Goal: Information Seeking & Learning: Learn about a topic

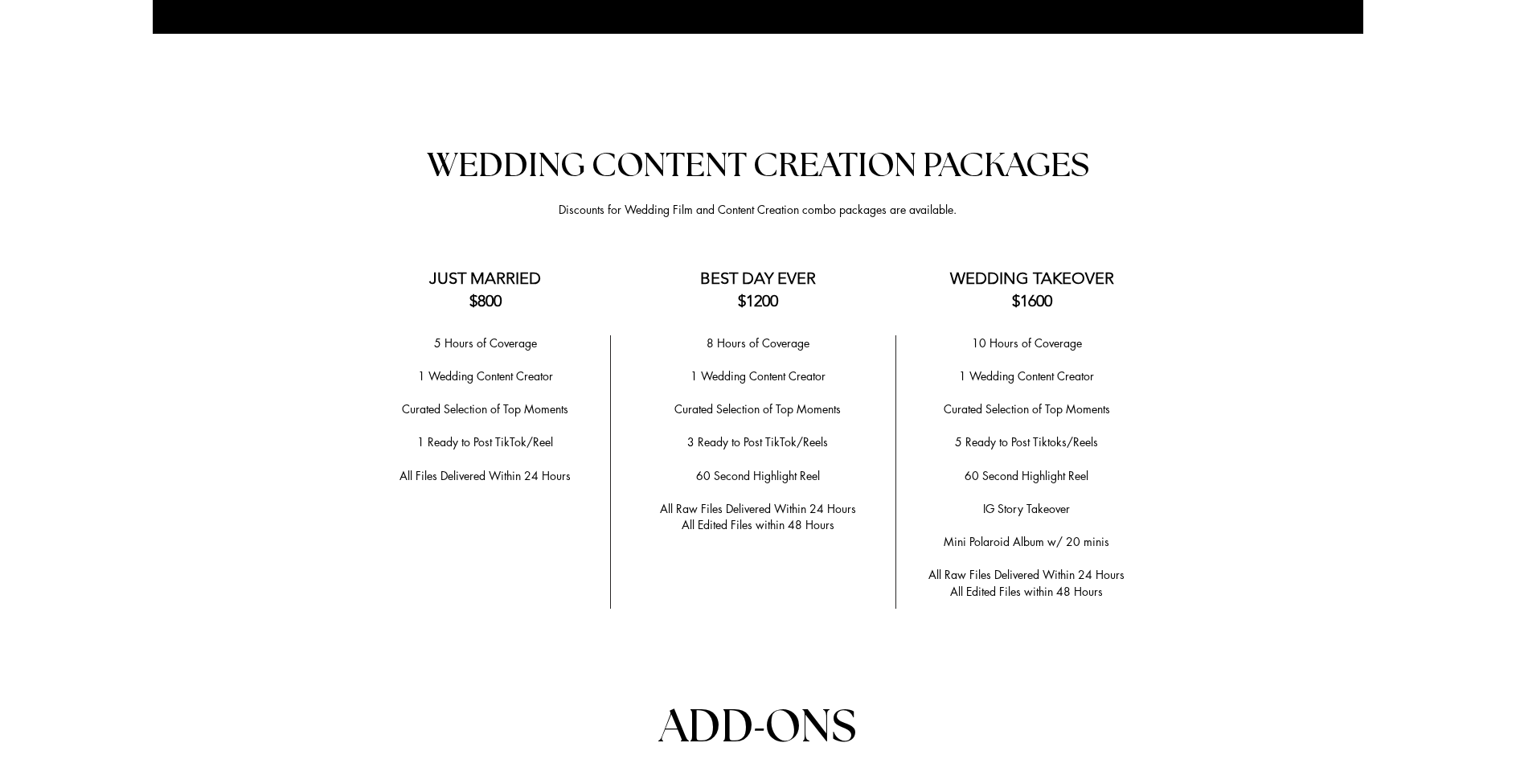
scroll to position [3504, 0]
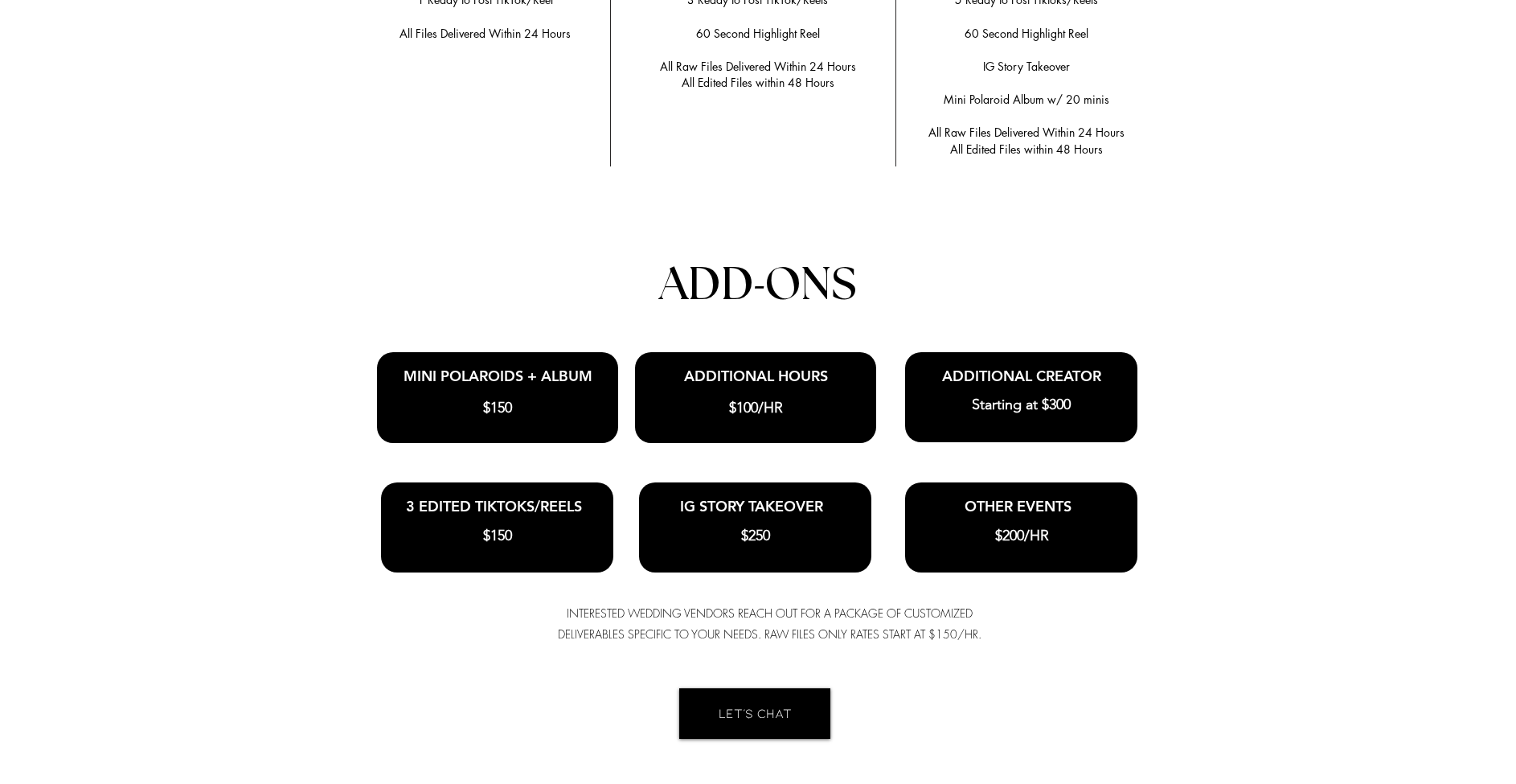
click at [573, 398] on h3 "$150" at bounding box center [497, 408] width 225 height 20
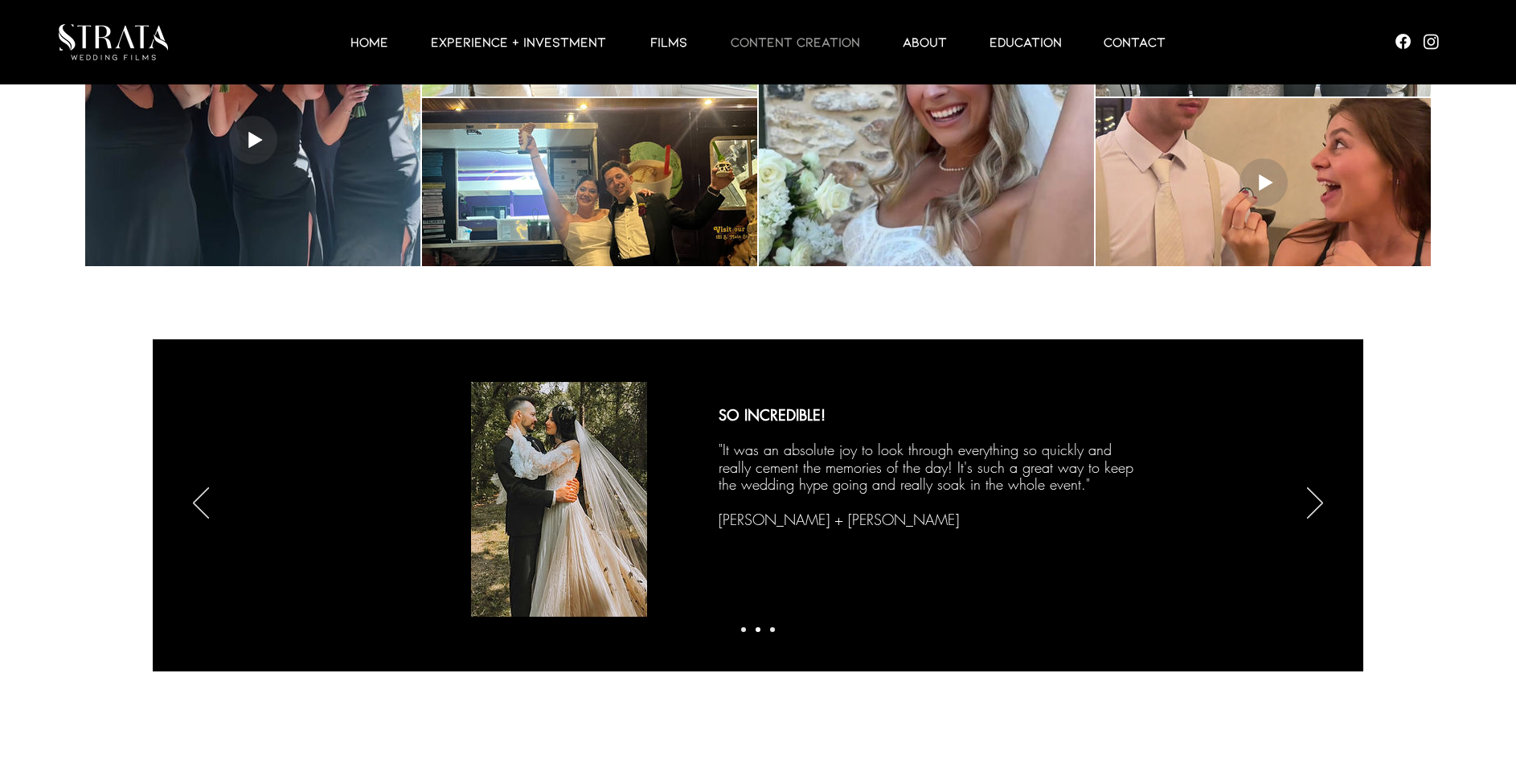
scroll to position [2581, 0]
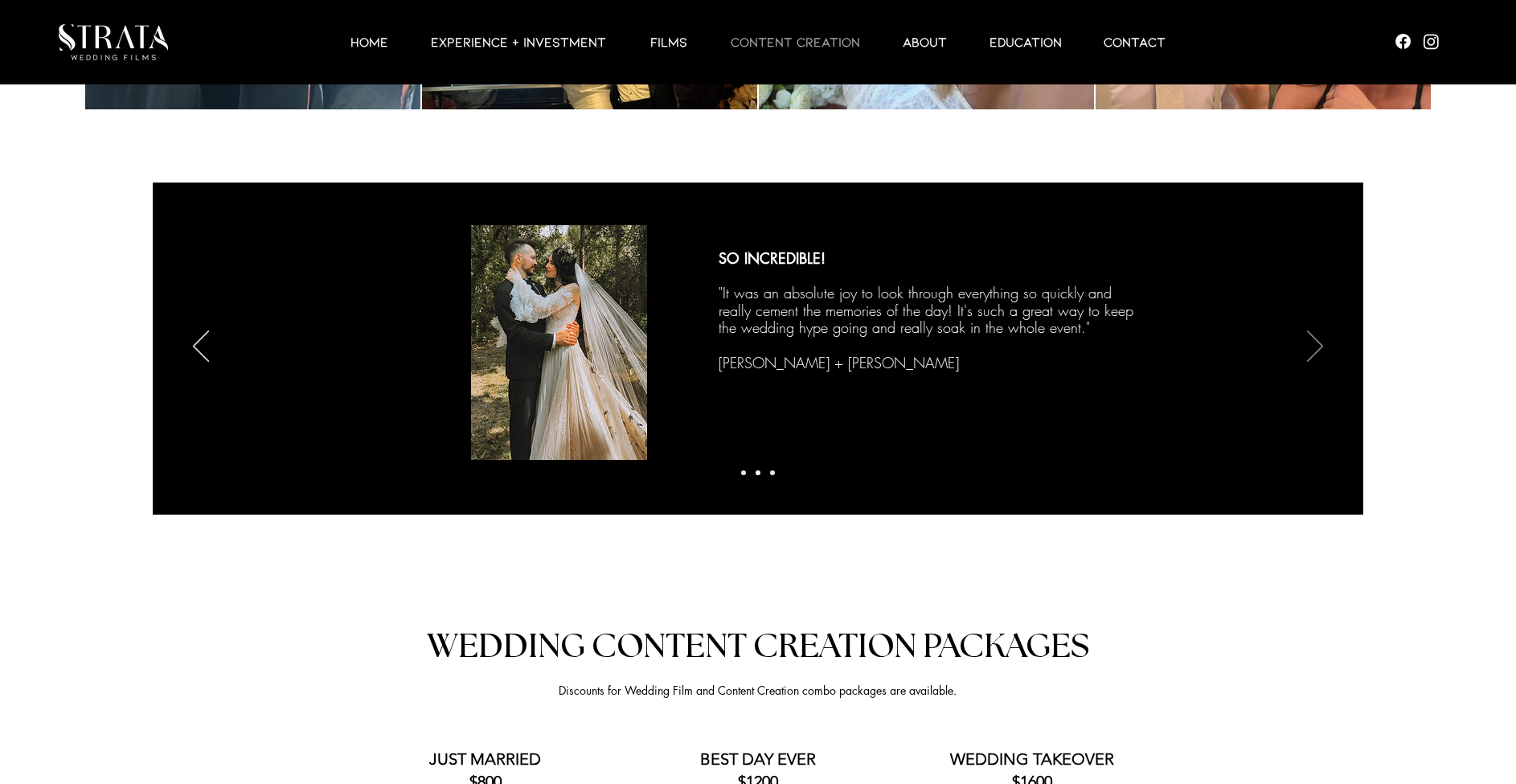
click at [1312, 337] on icon "Next" at bounding box center [1314, 345] width 16 height 31
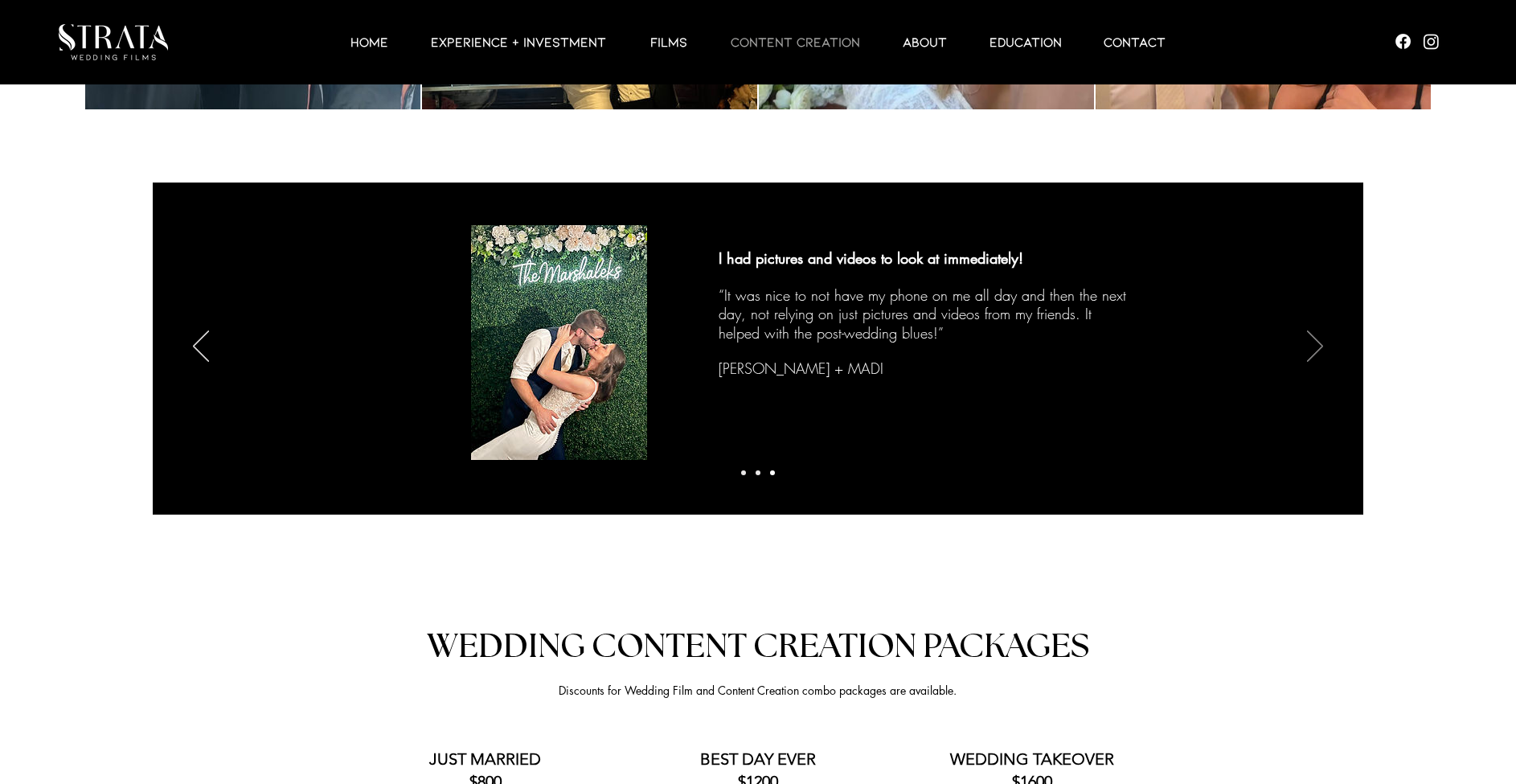
click at [1312, 337] on icon "Next" at bounding box center [1314, 345] width 16 height 31
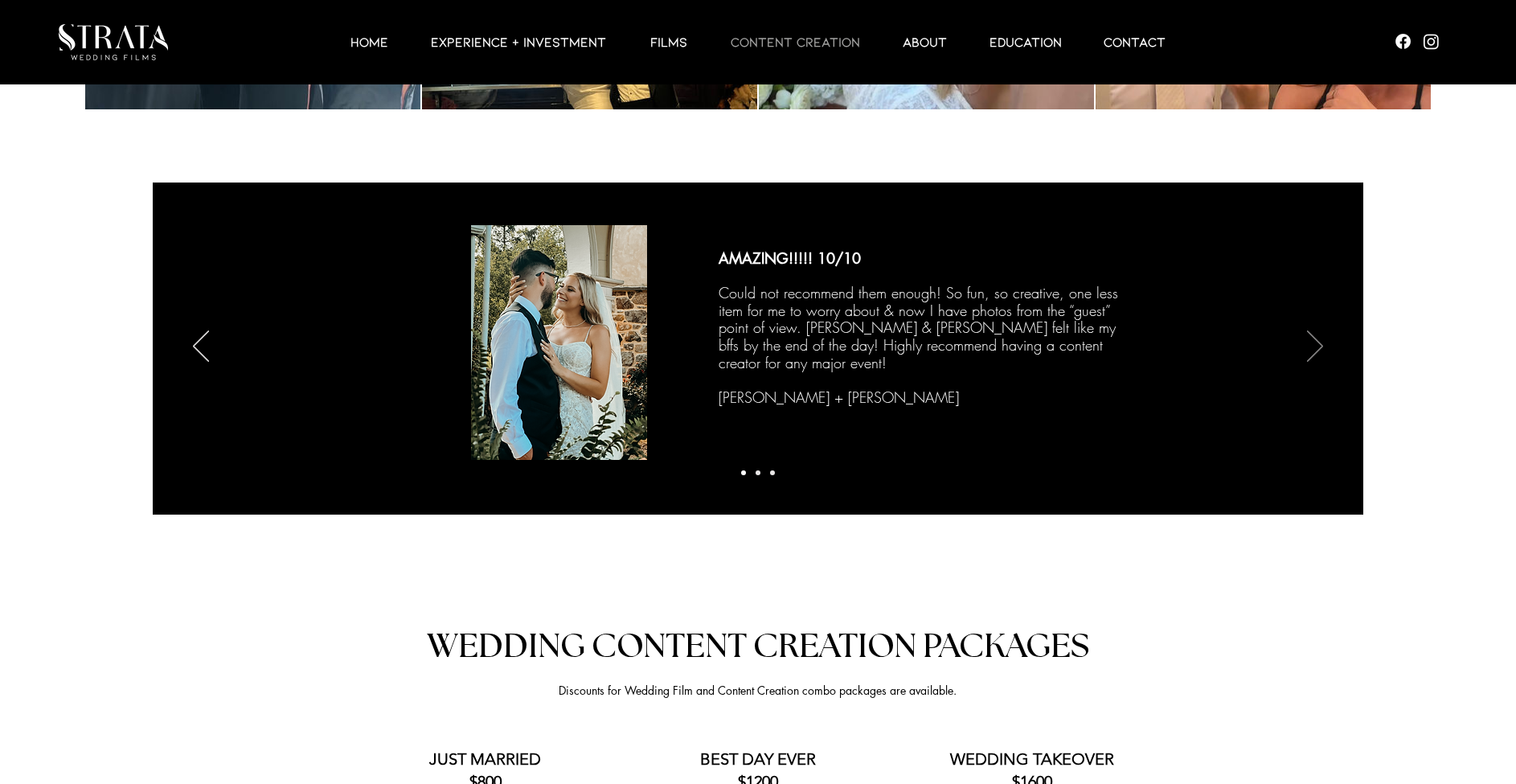
click at [1312, 337] on icon "Next" at bounding box center [1314, 345] width 16 height 31
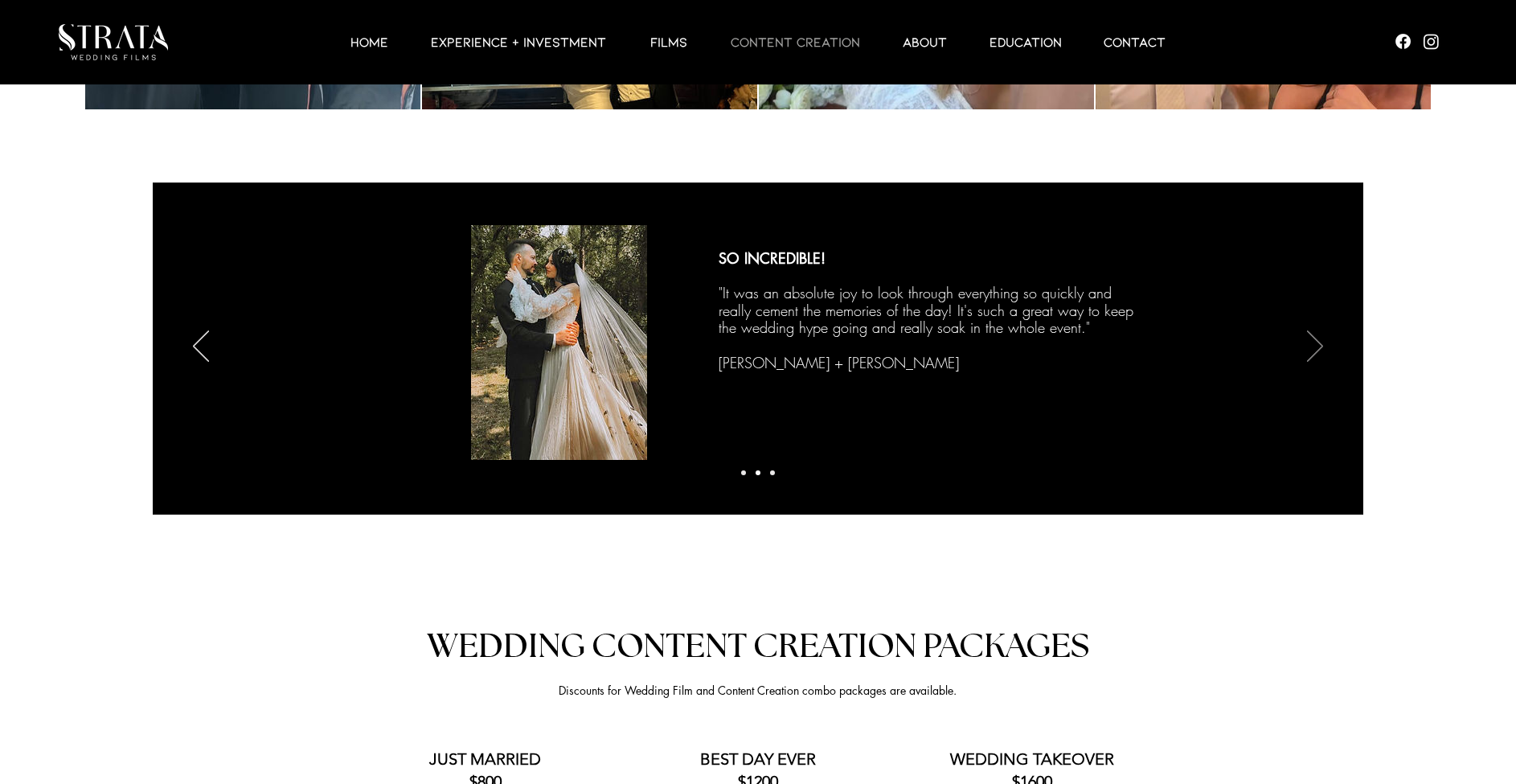
click at [1312, 337] on icon "Next" at bounding box center [1314, 345] width 16 height 31
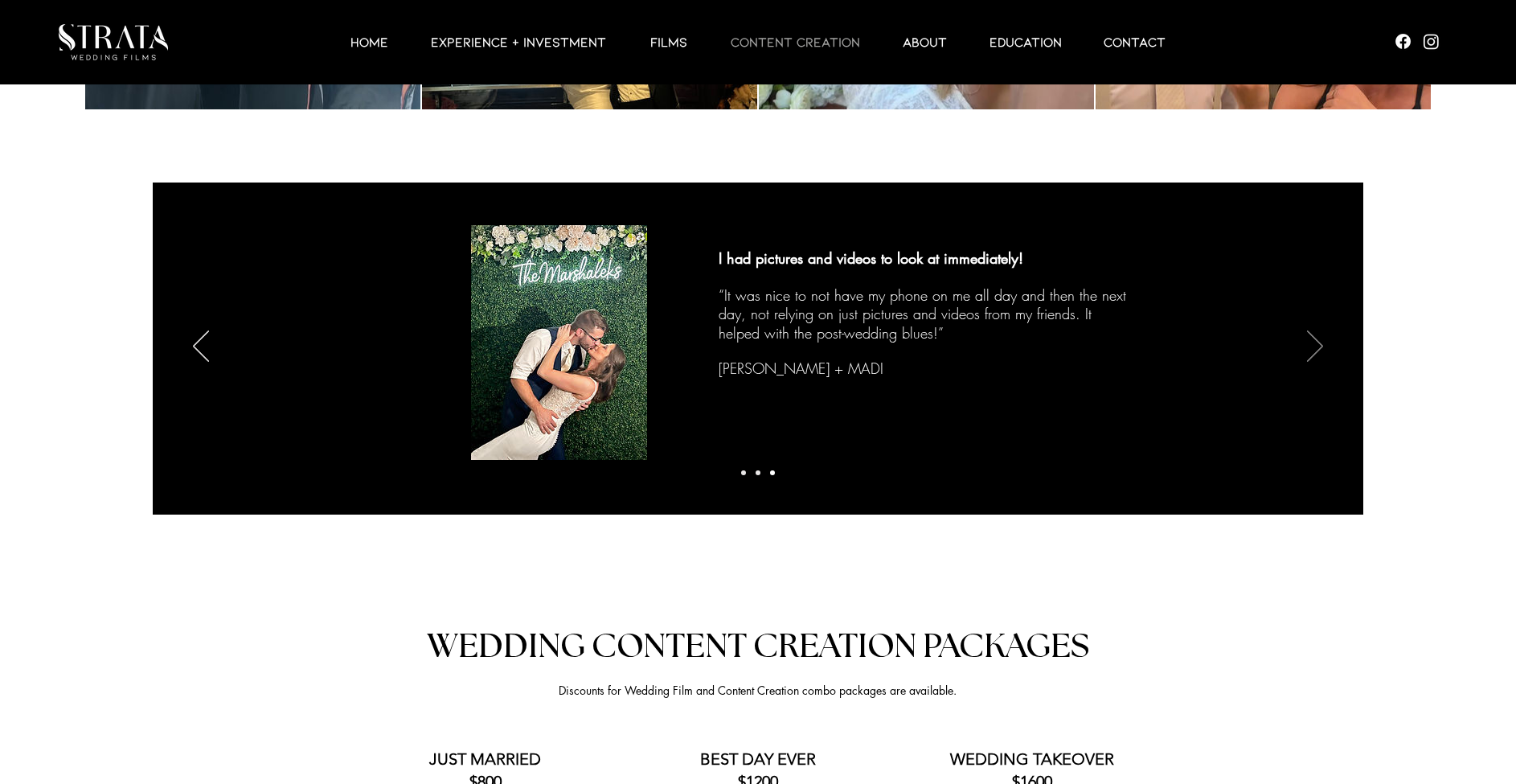
click at [1312, 337] on icon "Next" at bounding box center [1314, 345] width 16 height 31
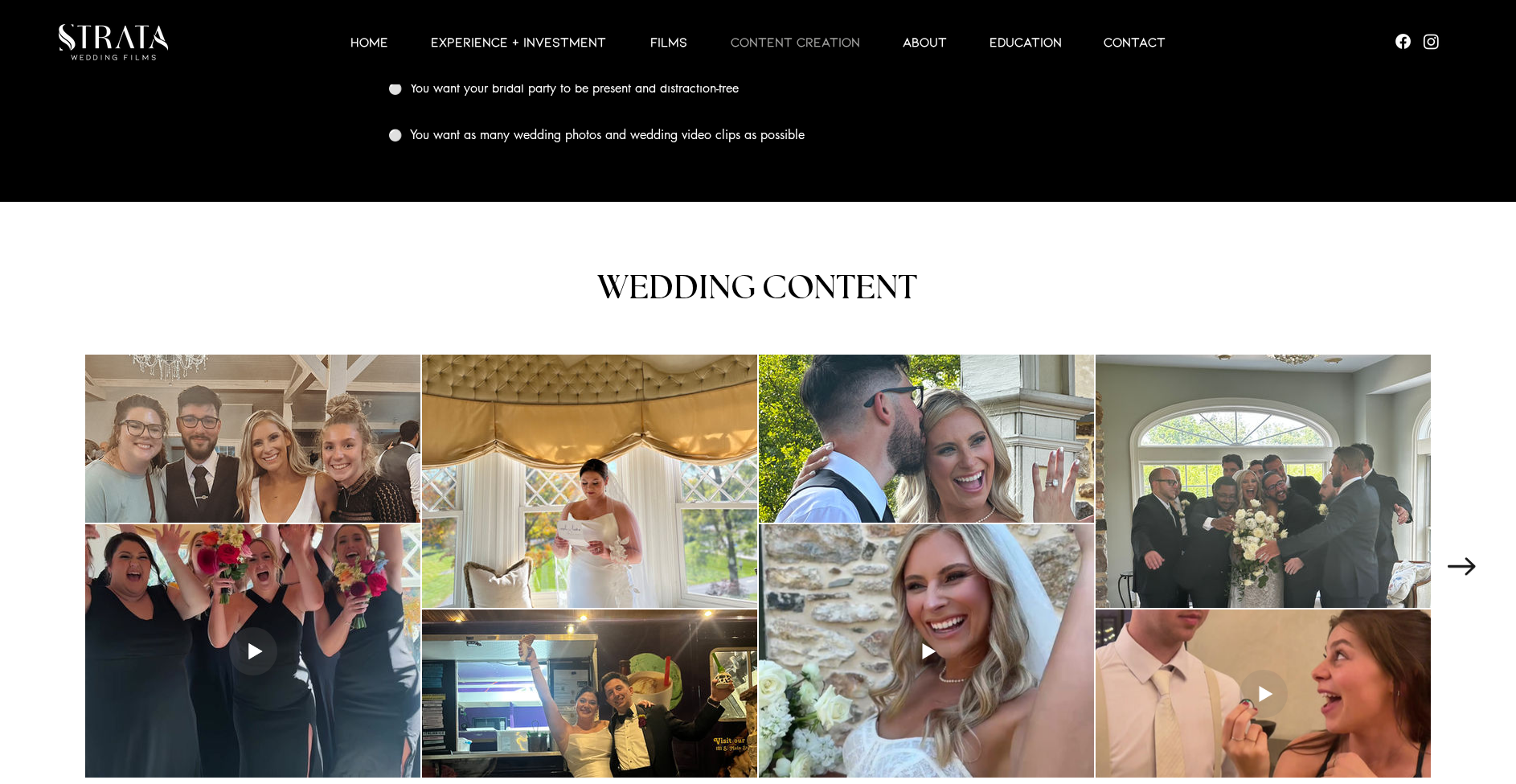
scroll to position [2034, 0]
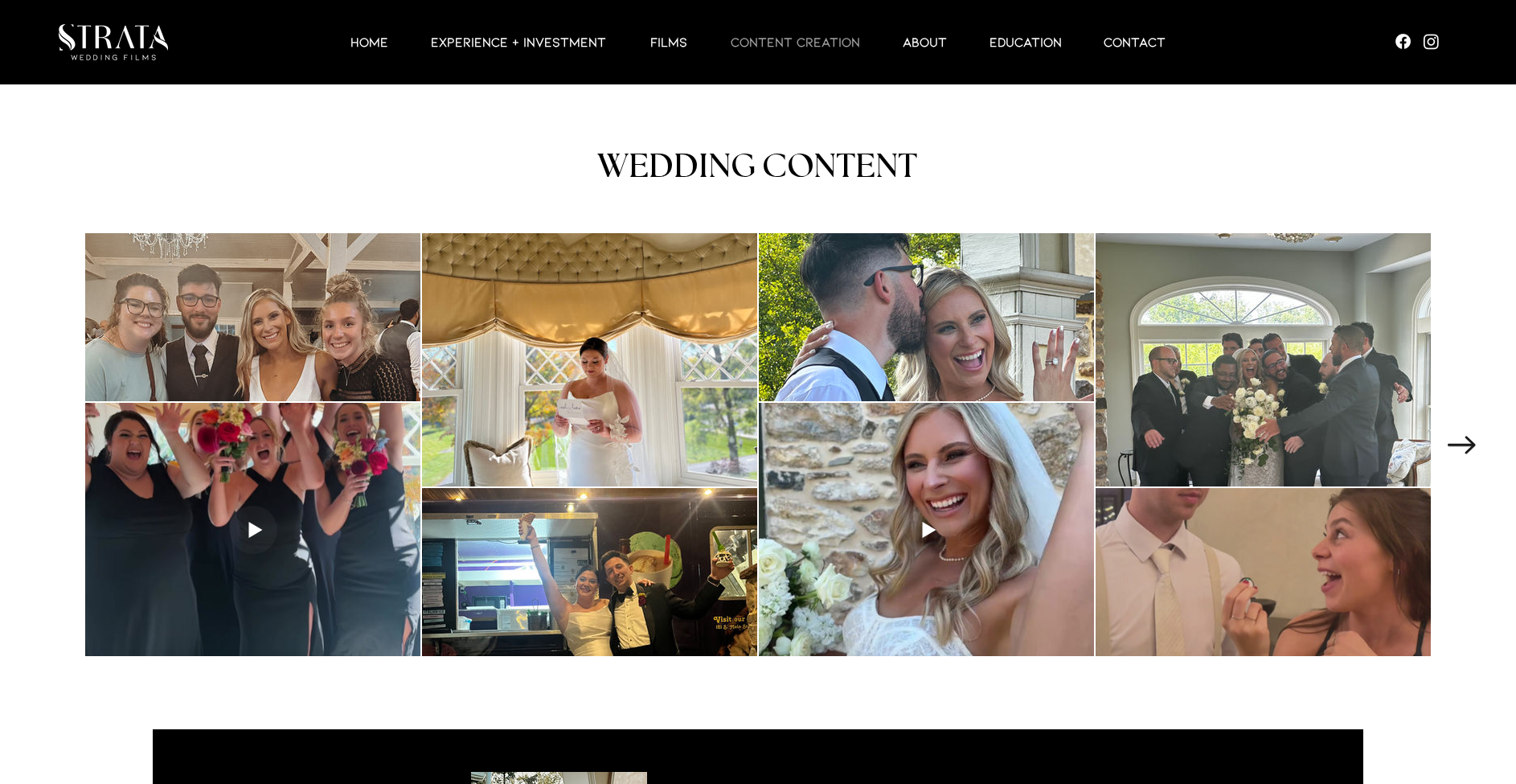
click at [1203, 540] on div at bounding box center [1263, 572] width 335 height 168
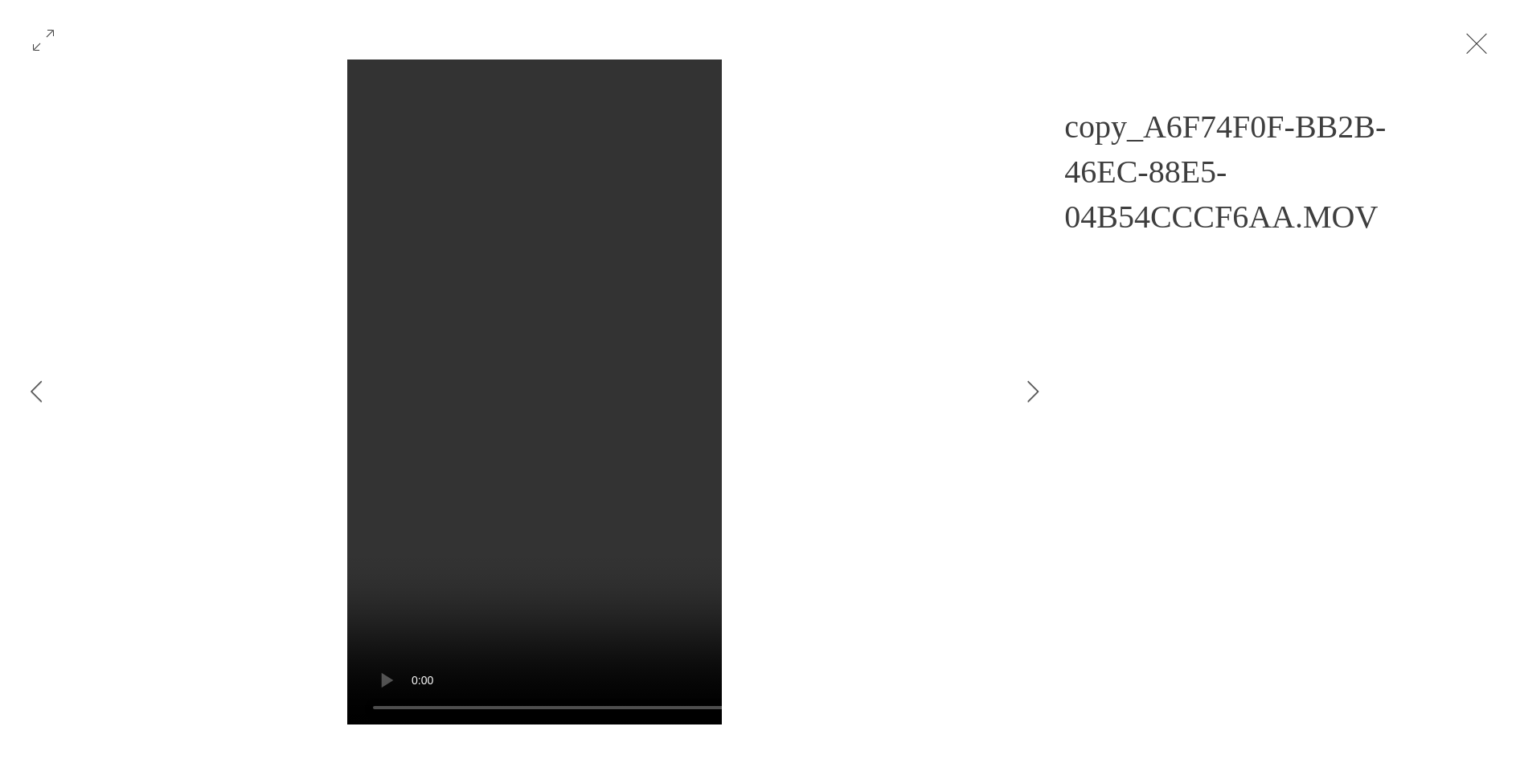
click at [1492, 41] on button "Exit expand mode" at bounding box center [1477, 42] width 30 height 35
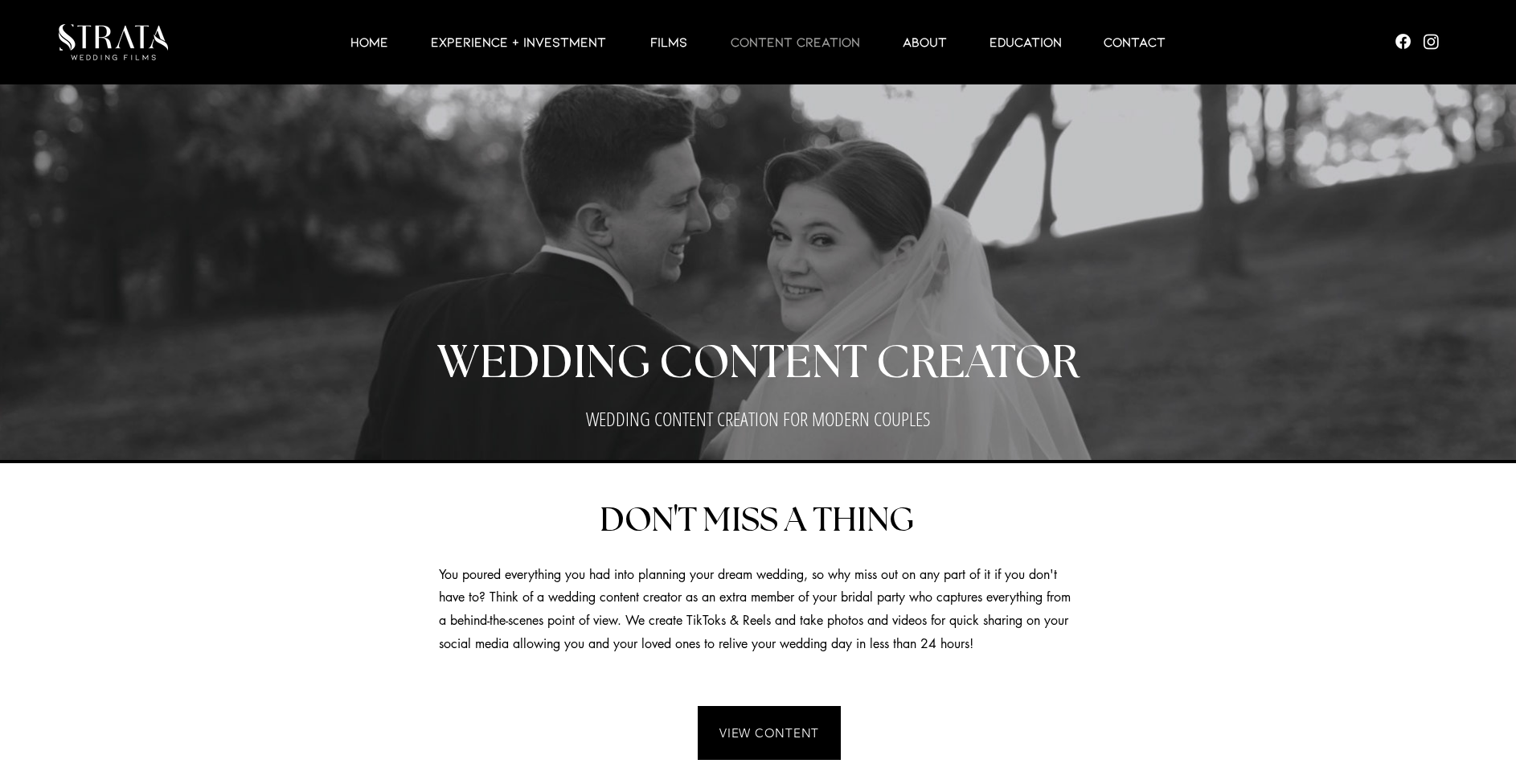
scroll to position [2034, 0]
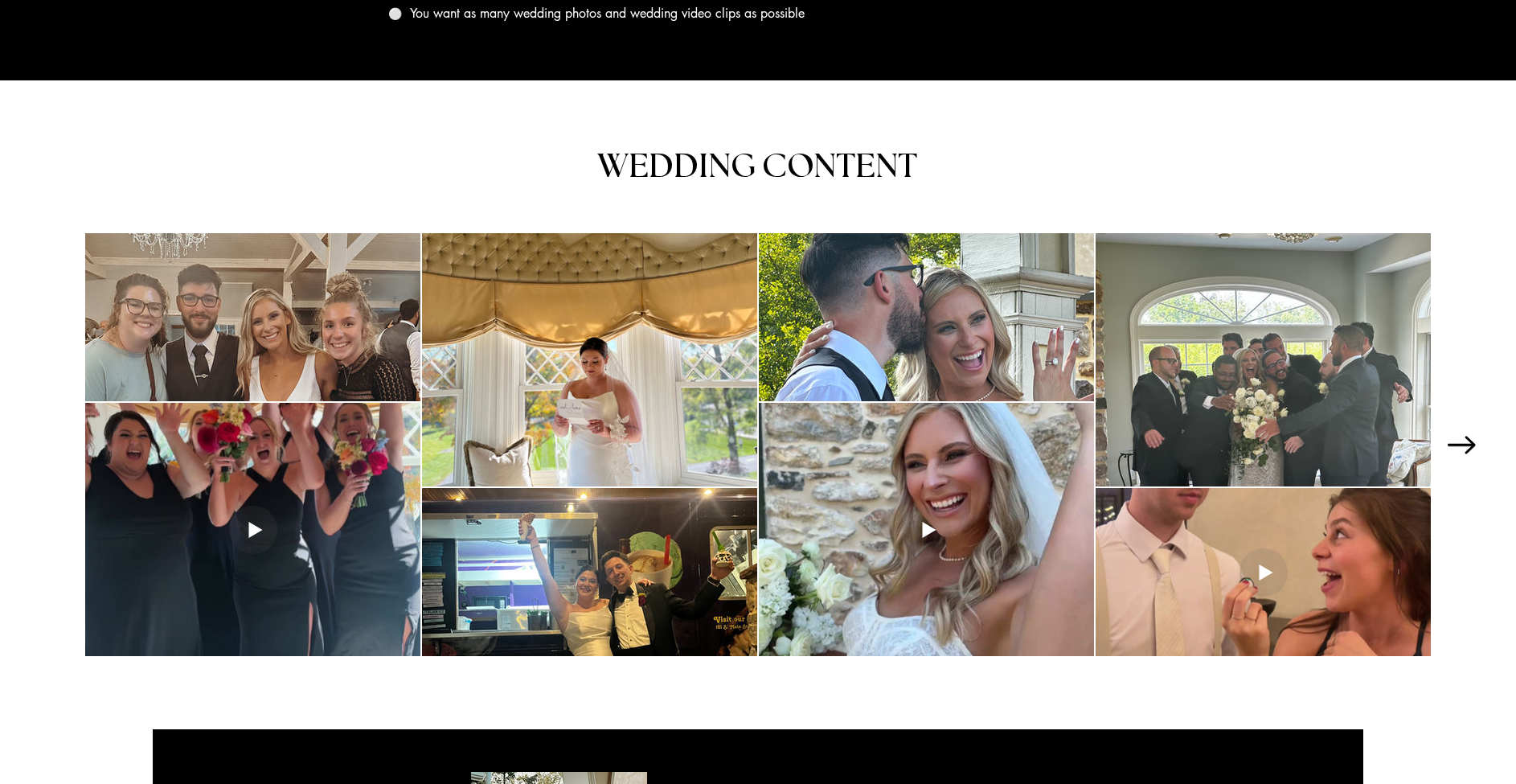
click at [1472, 439] on icon "Next Item" at bounding box center [1461, 444] width 28 height 18
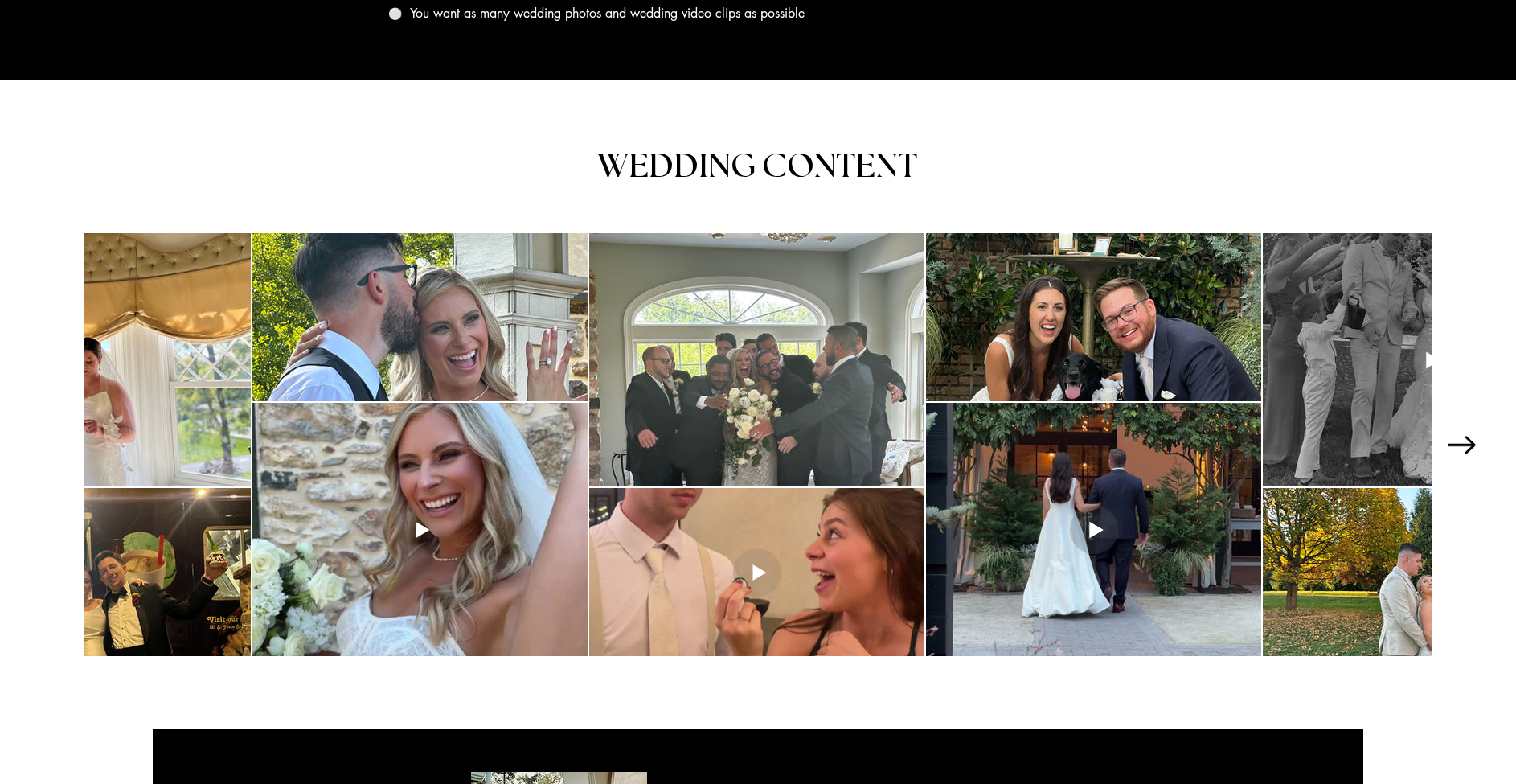
scroll to position [0, 507]
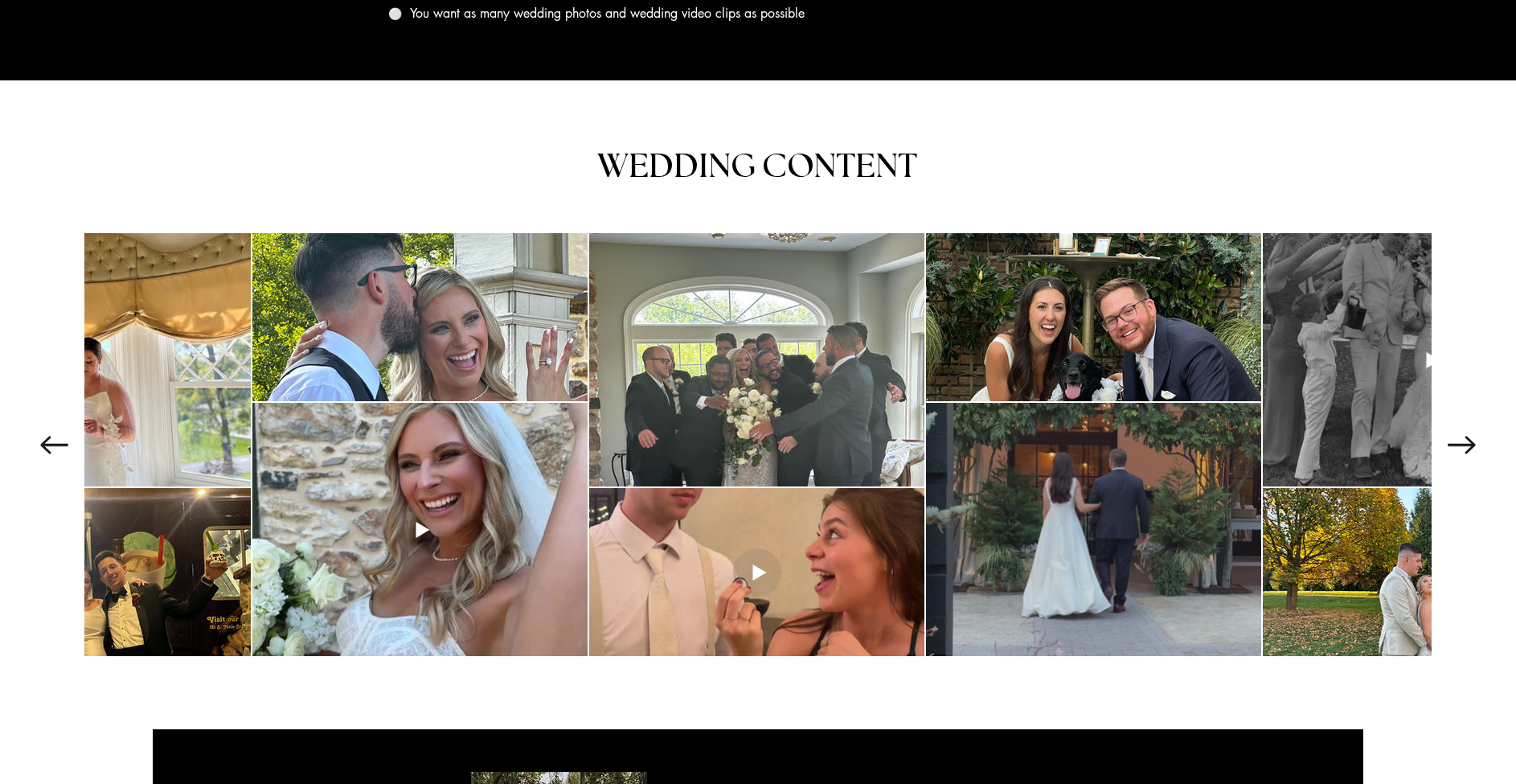
click at [1062, 522] on div at bounding box center [1093, 529] width 335 height 253
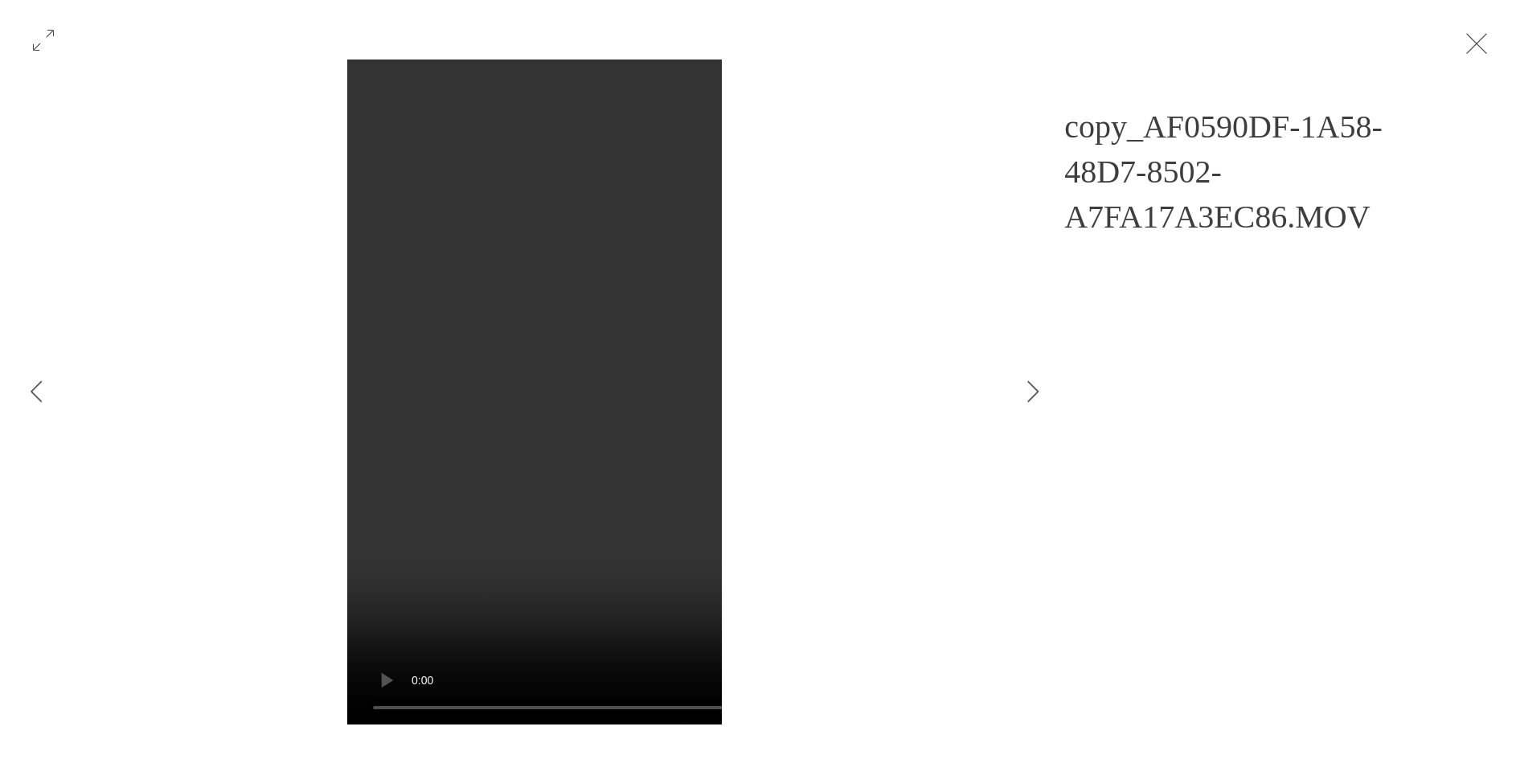
click at [1492, 47] on button "Exit expand mode" at bounding box center [1477, 42] width 30 height 35
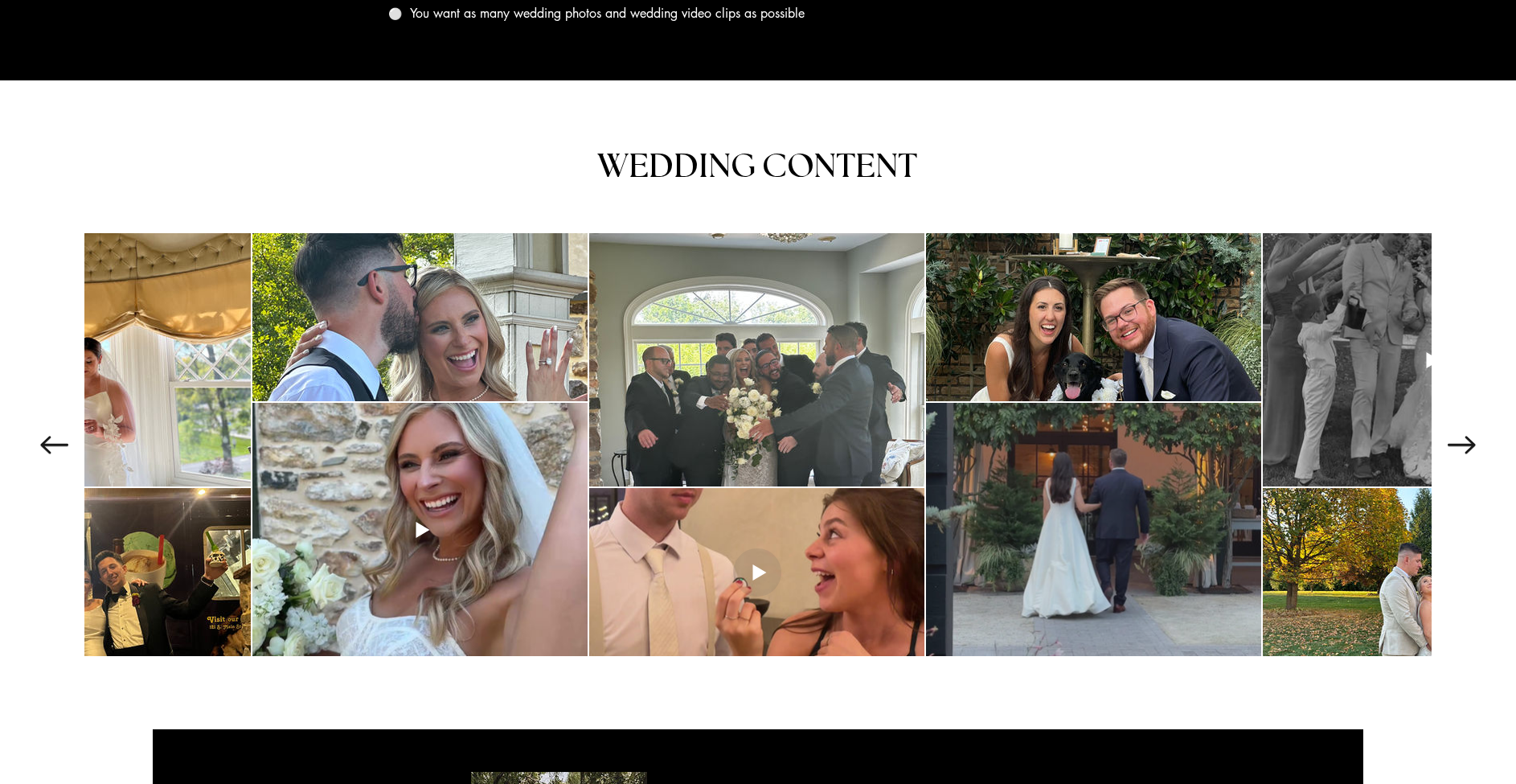
scroll to position [2188, 0]
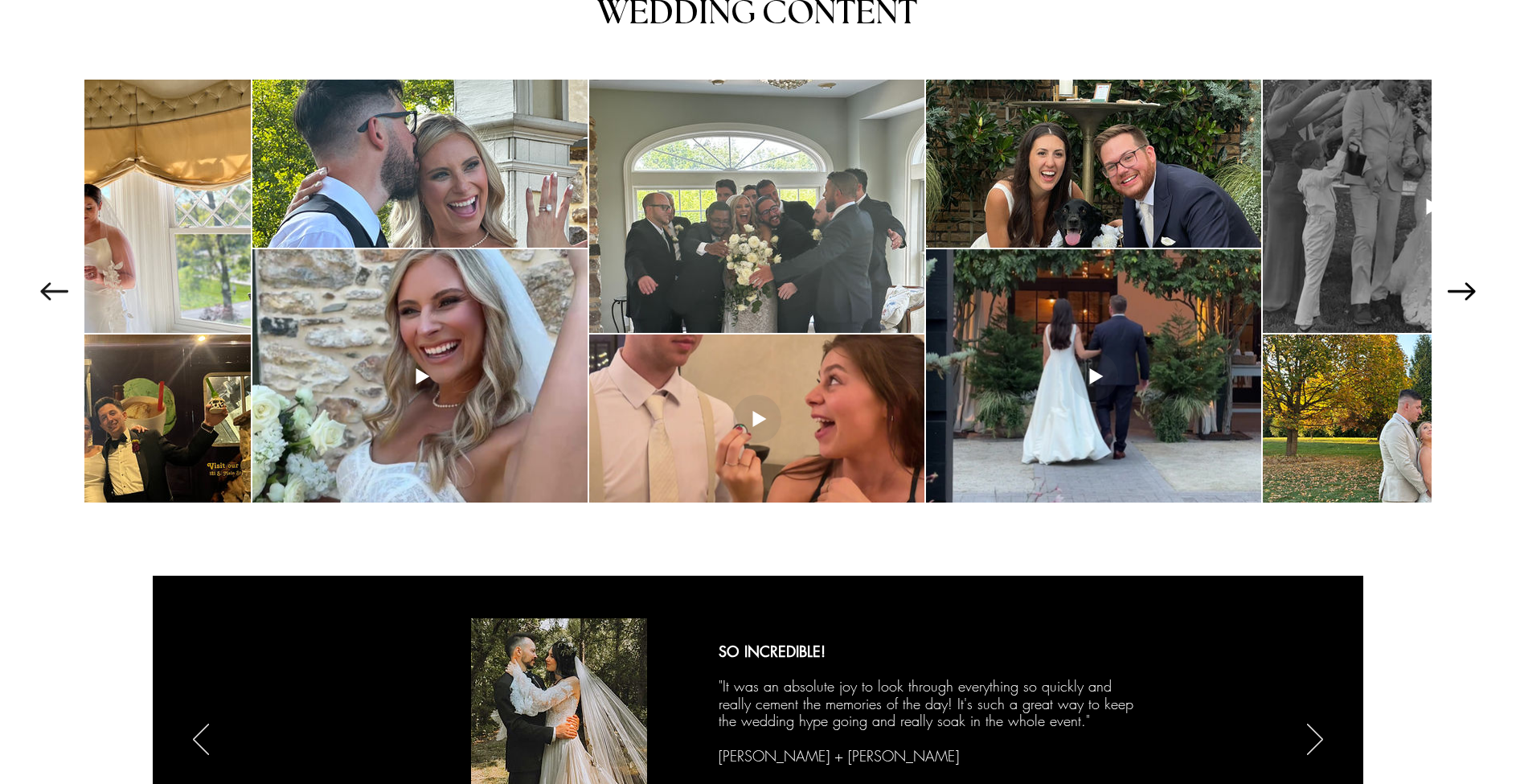
click at [1467, 285] on icon "Next Item" at bounding box center [1461, 291] width 28 height 18
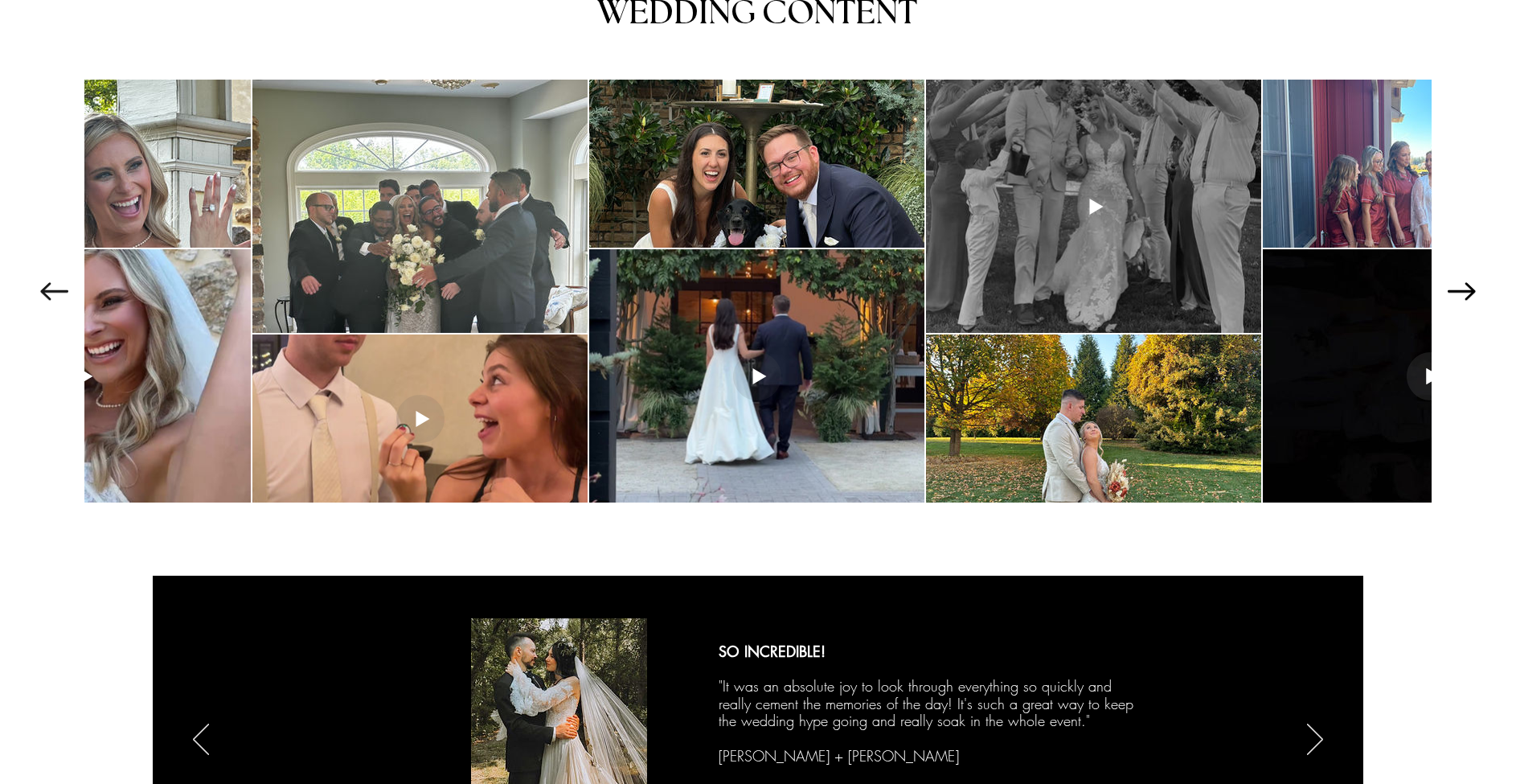
click at [1467, 285] on icon "Next Item" at bounding box center [1461, 291] width 28 height 18
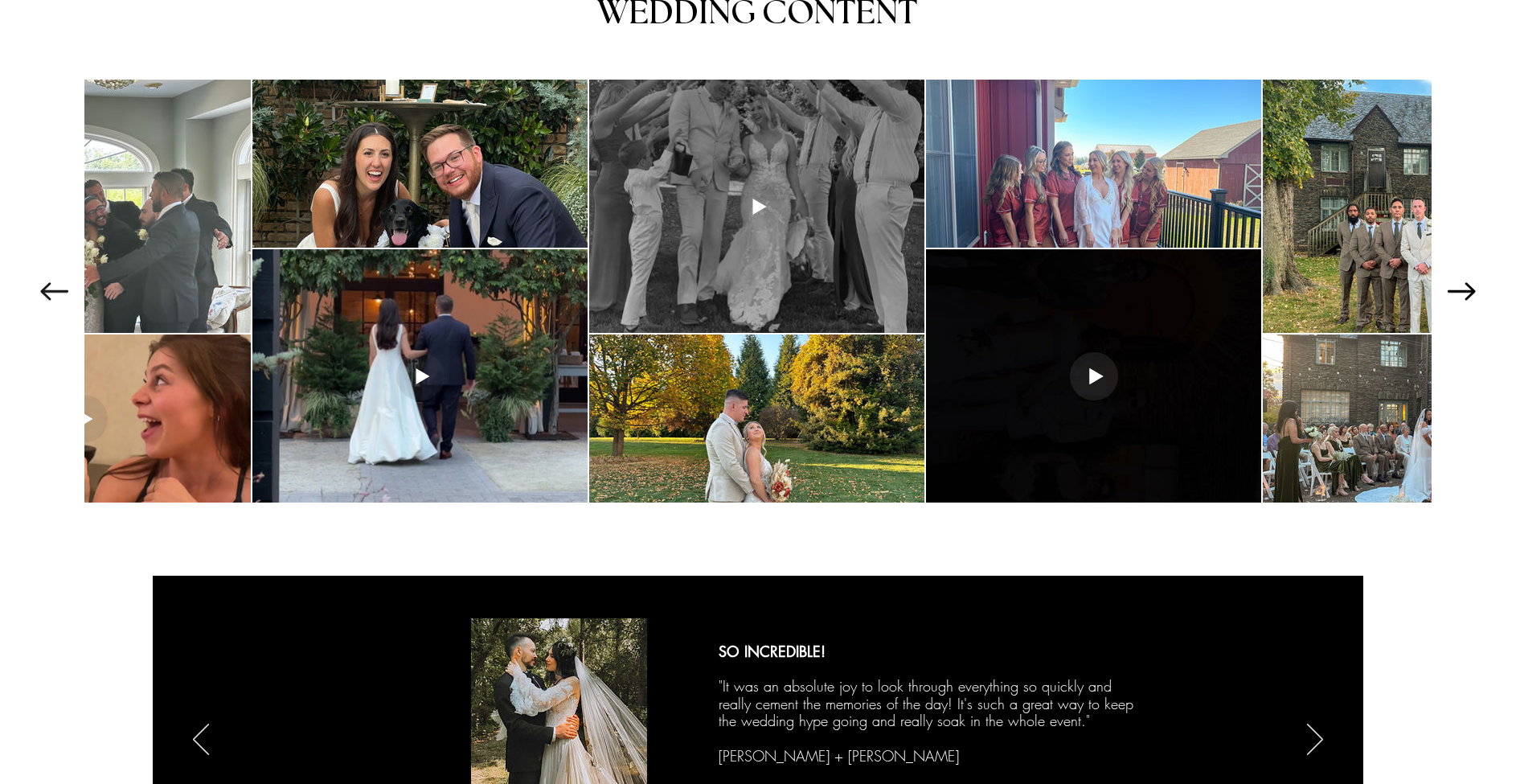
scroll to position [0, 1180]
click at [1467, 285] on icon "Next Item" at bounding box center [1461, 291] width 28 height 18
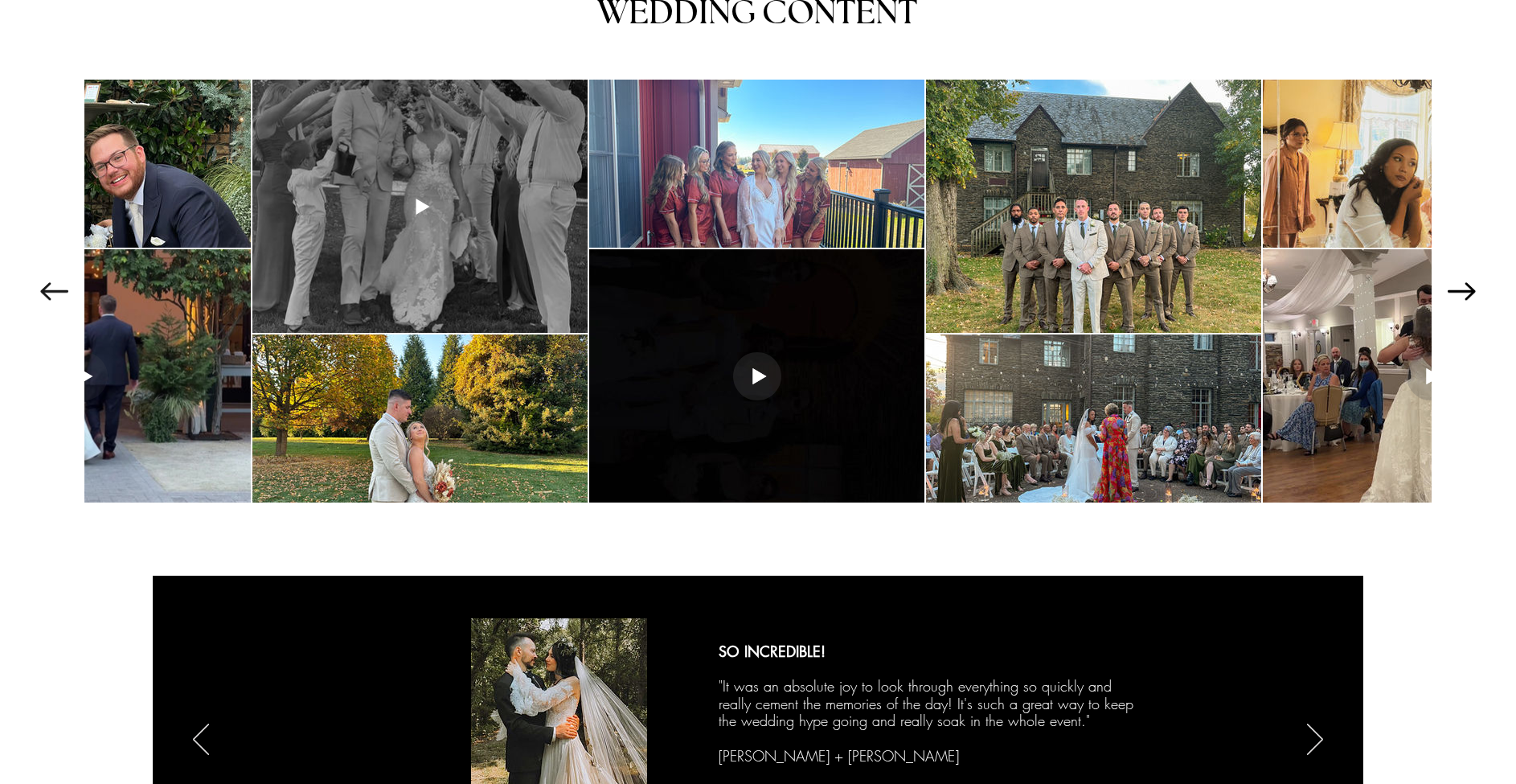
click at [1467, 285] on icon "Next Item" at bounding box center [1461, 291] width 28 height 18
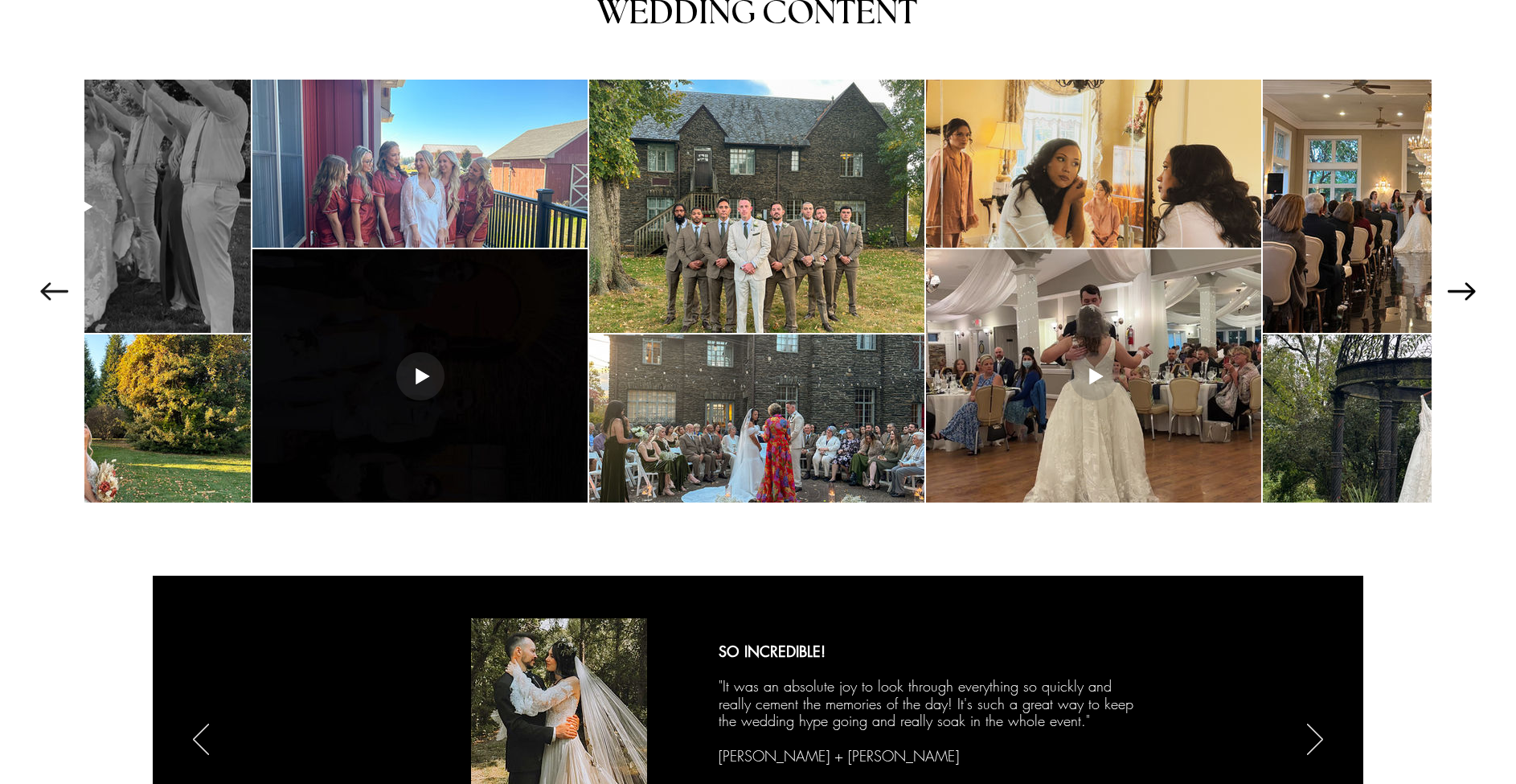
click at [1467, 285] on icon "Next Item" at bounding box center [1461, 291] width 28 height 18
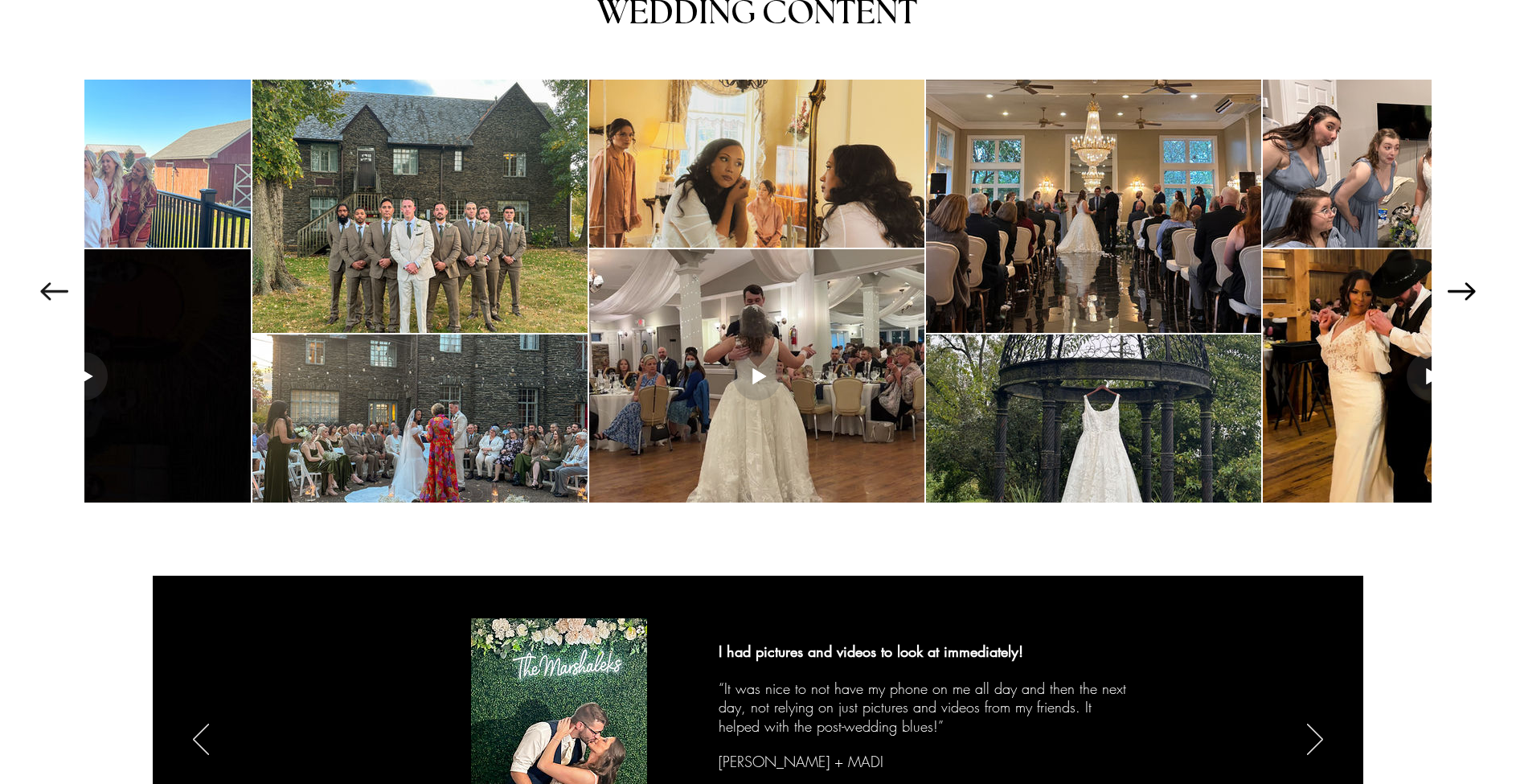
click at [1467, 285] on icon "Next Item" at bounding box center [1461, 291] width 28 height 18
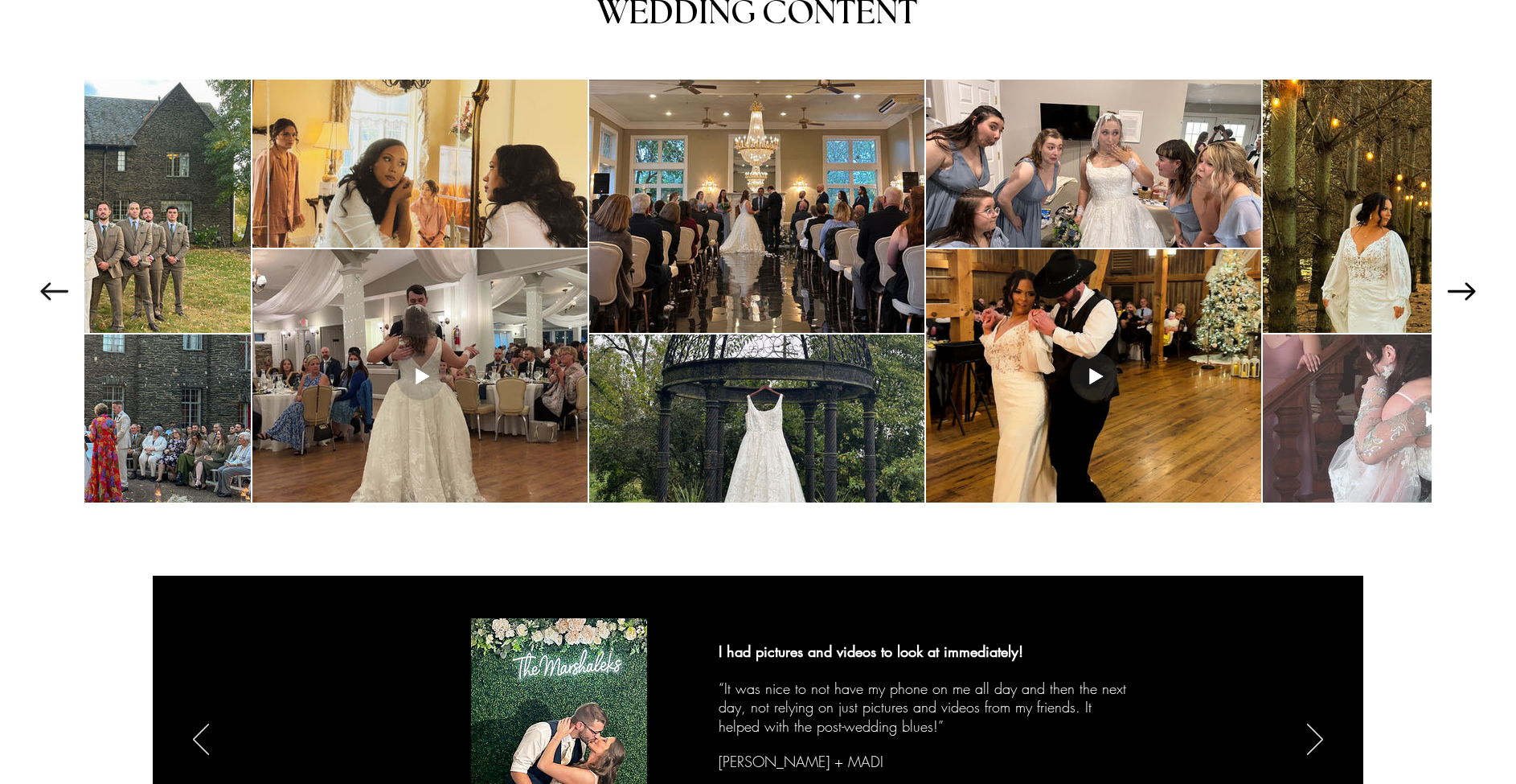
click at [1467, 285] on icon "Next Item" at bounding box center [1461, 291] width 28 height 18
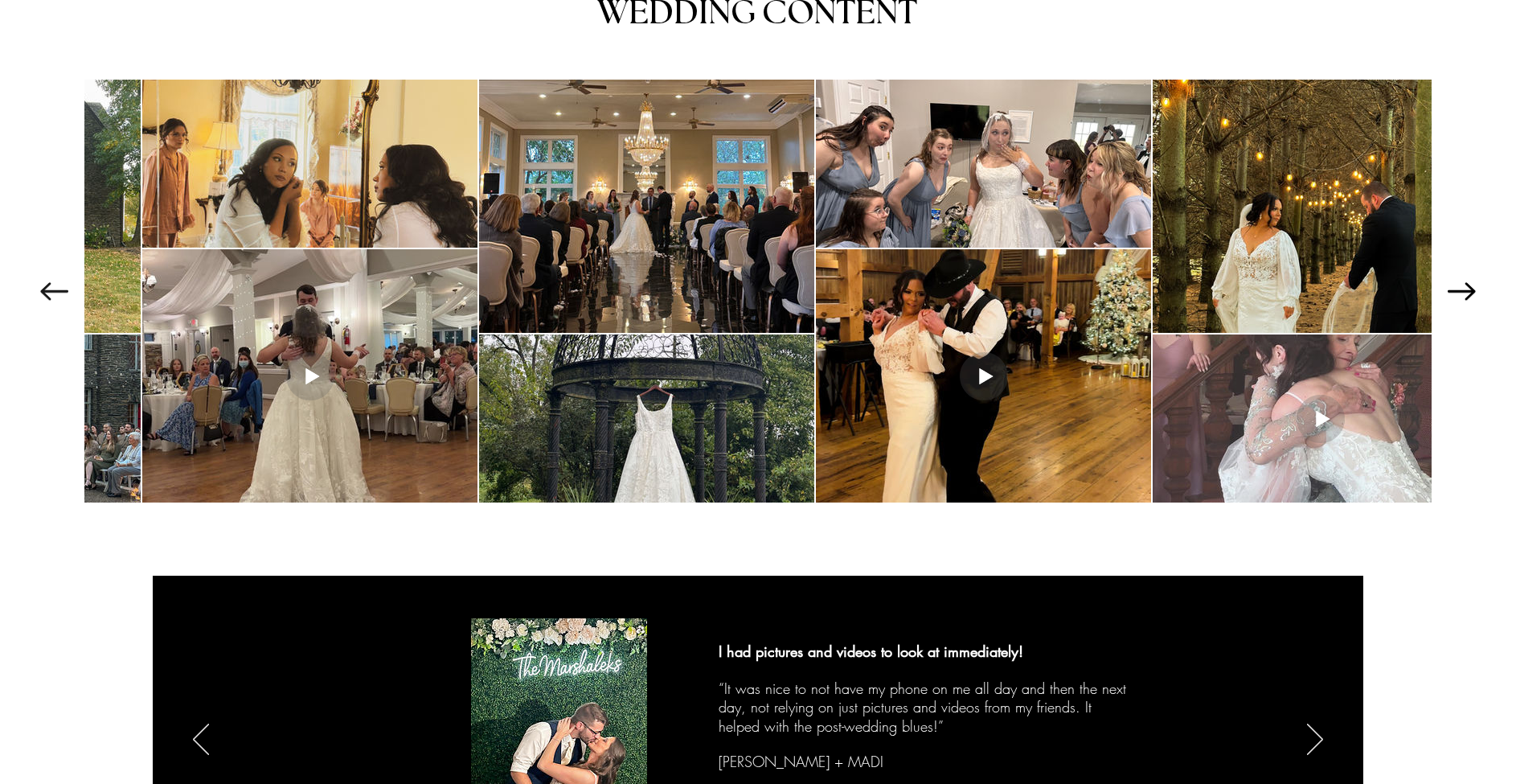
click at [1467, 285] on icon "Next Item" at bounding box center [1461, 291] width 28 height 18
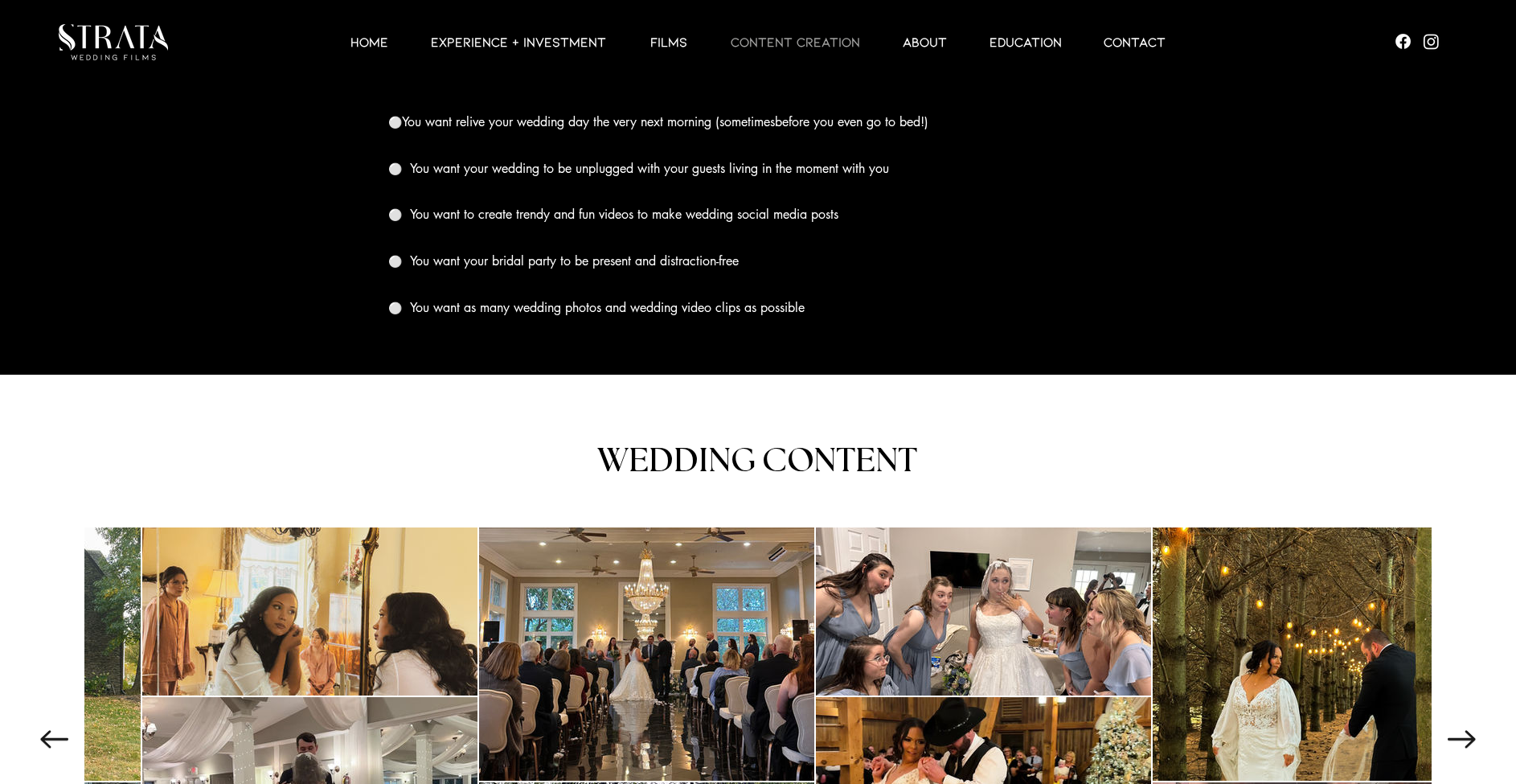
scroll to position [0, 0]
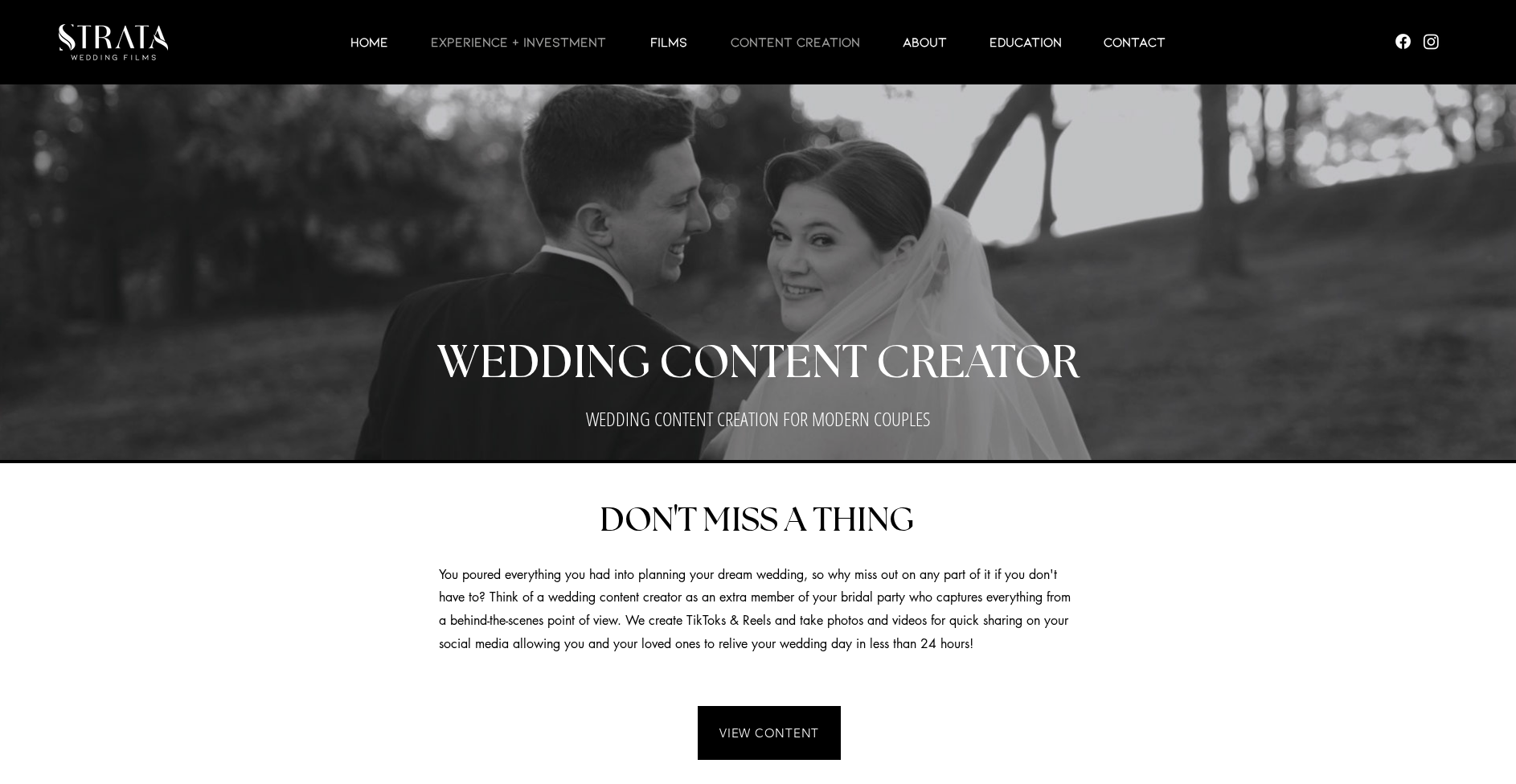
click at [525, 34] on p "EXPERIENCE + INVESTMENT" at bounding box center [518, 41] width 192 height 19
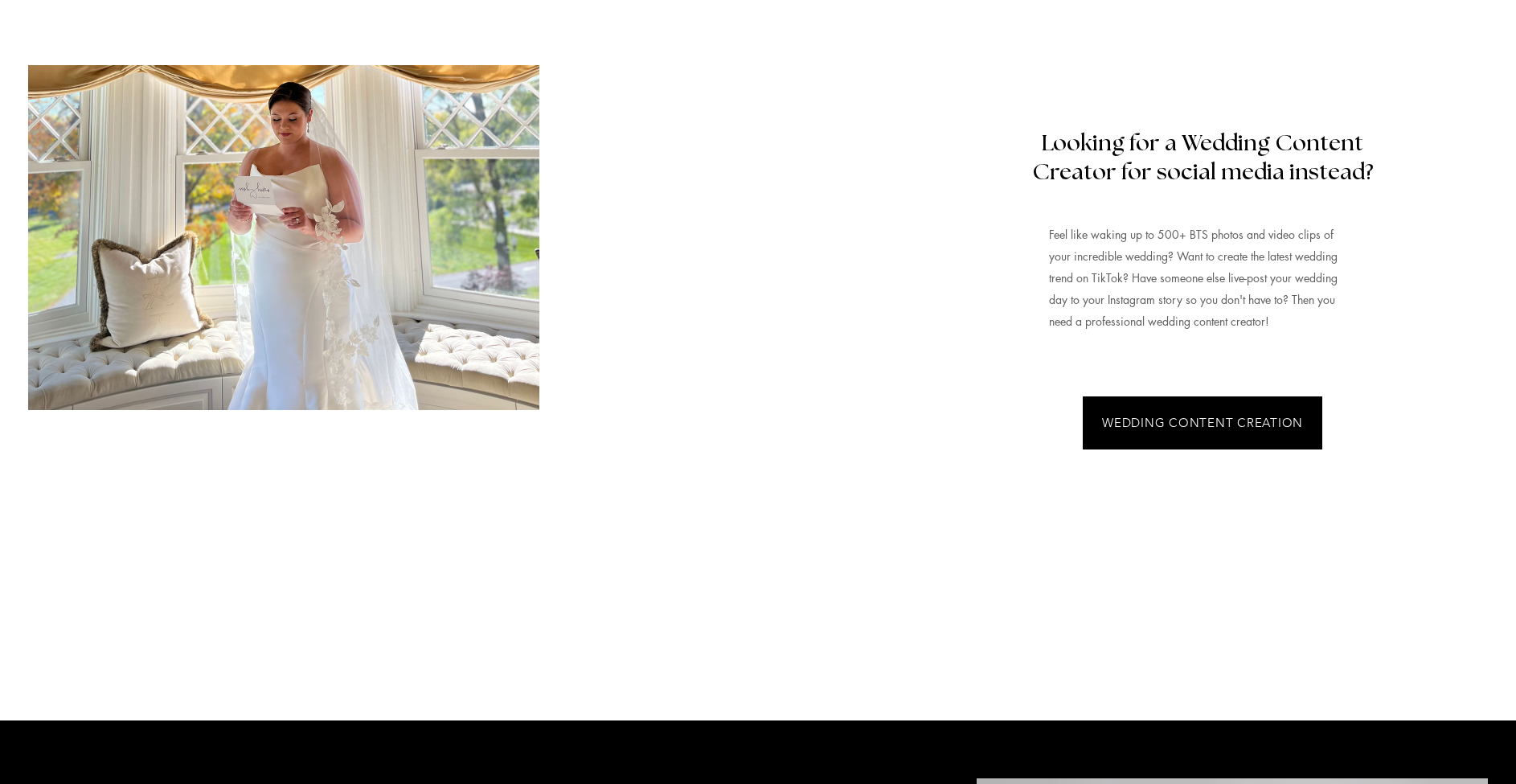
scroll to position [3981, 0]
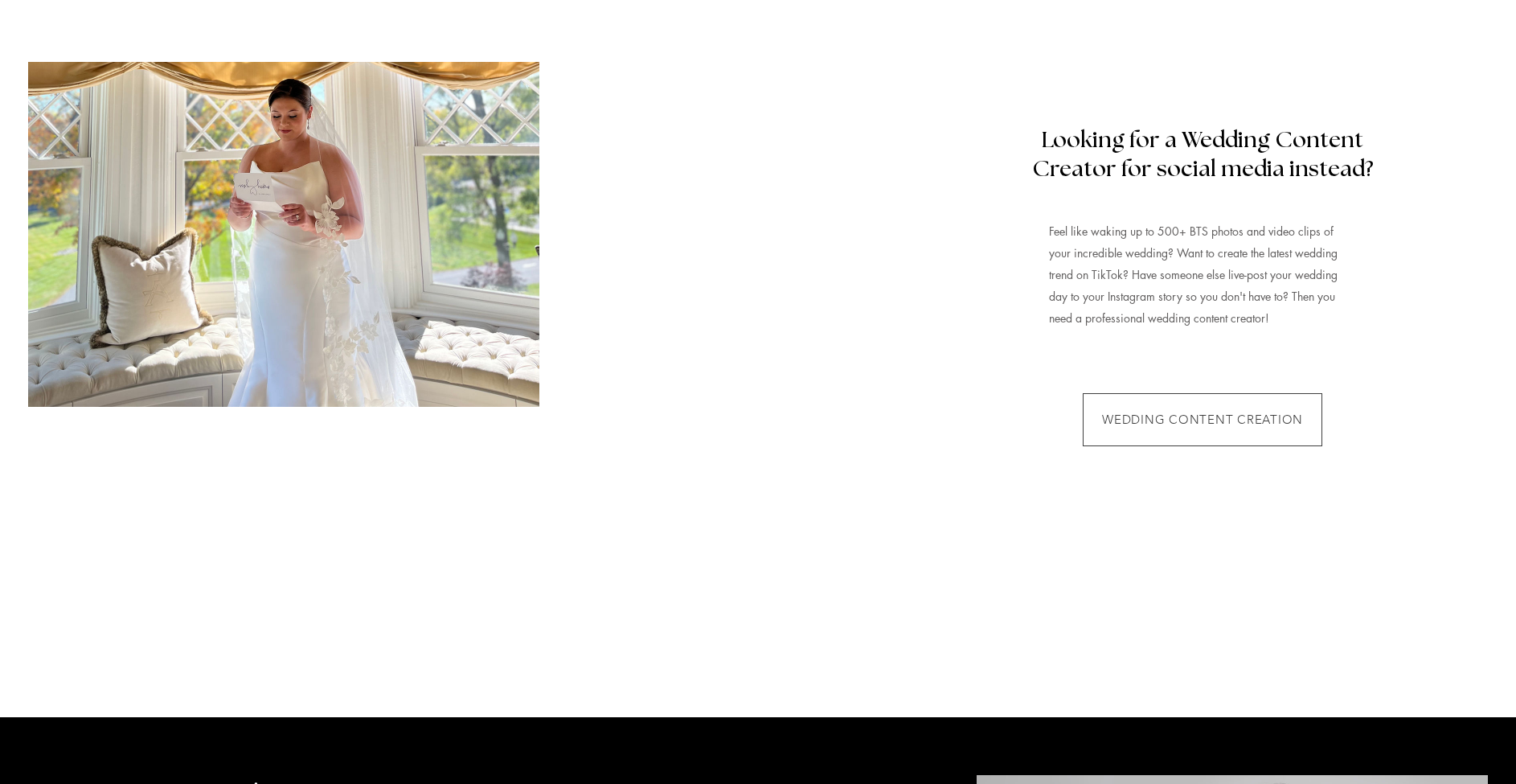
click at [1214, 412] on span "WEDDING CONTENT CREATION" at bounding box center [1203, 419] width 201 height 15
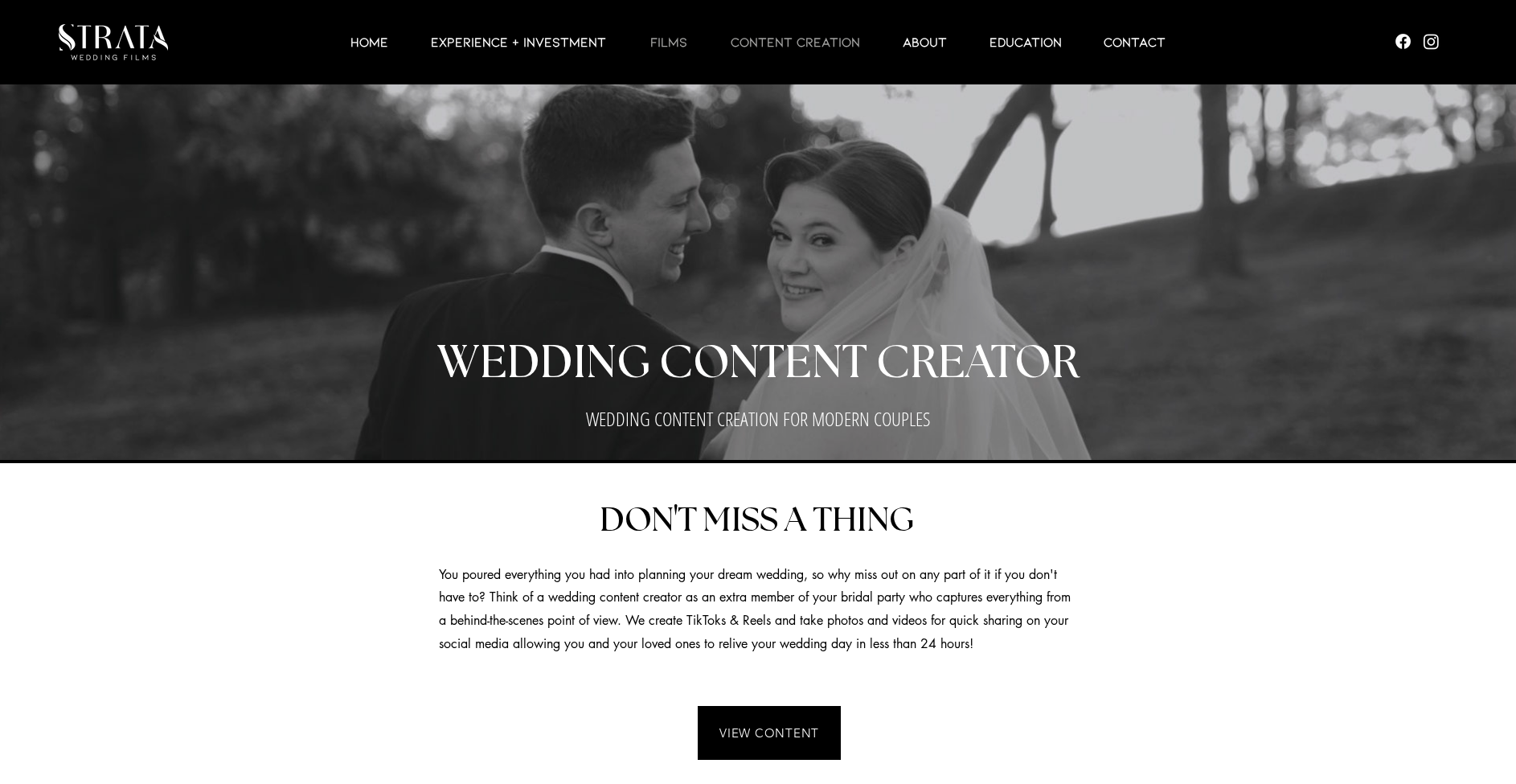
click at [675, 42] on p "Films" at bounding box center [668, 41] width 53 height 19
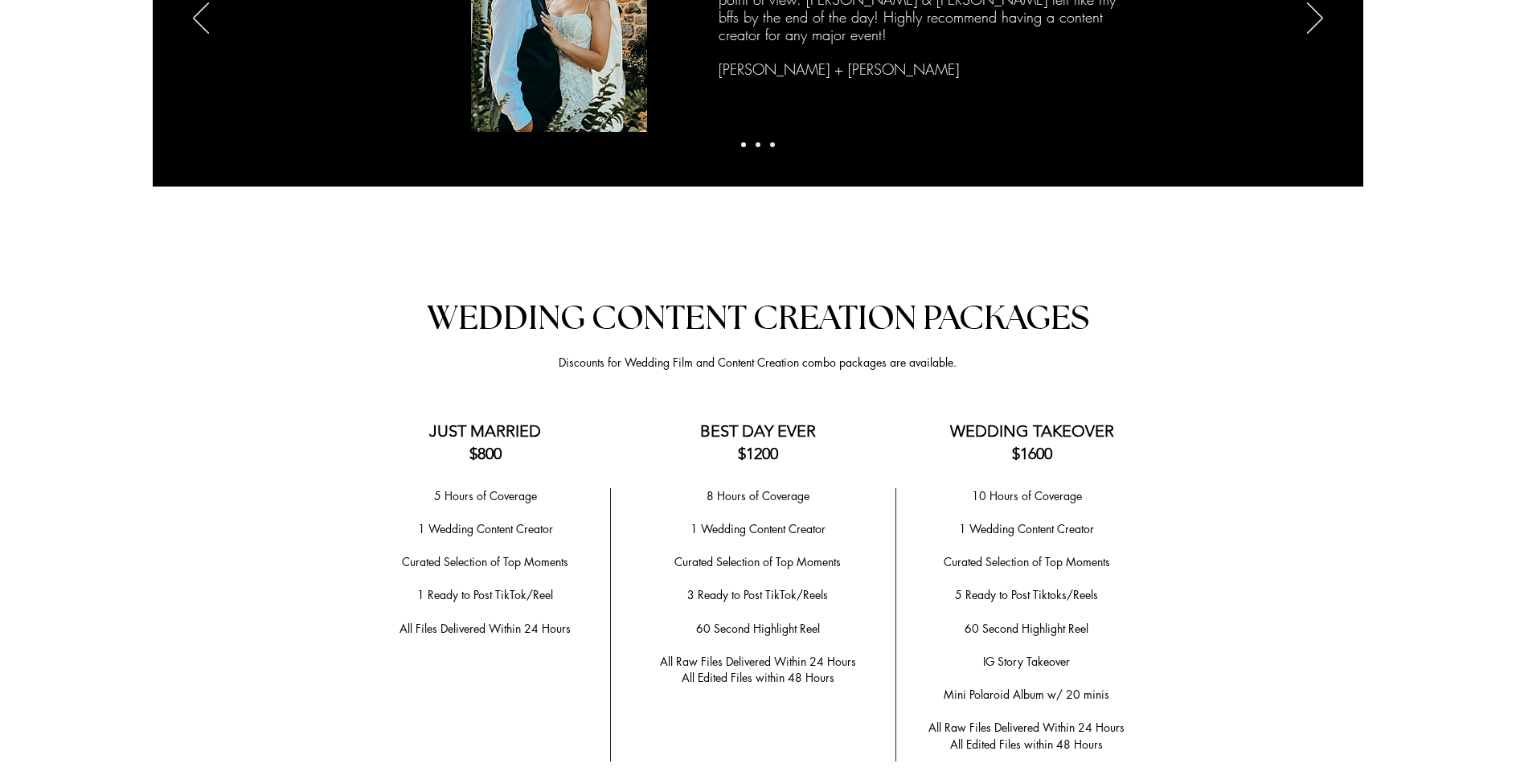
scroll to position [2912, 0]
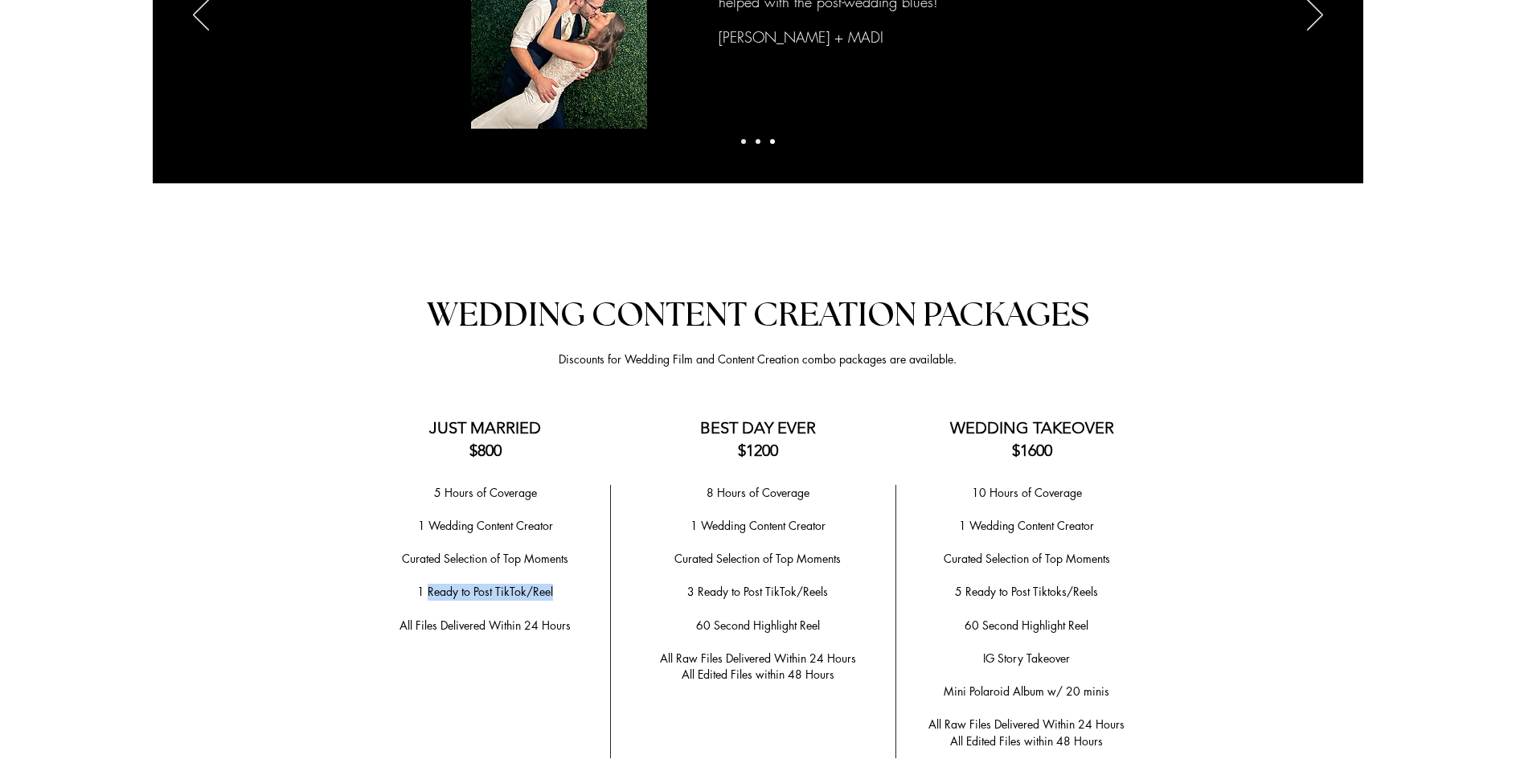
drag, startPoint x: 428, startPoint y: 571, endPoint x: 566, endPoint y: 568, distance: 138.0
click at [566, 584] on p "1 Ready to Post TikTok/Reel" at bounding box center [485, 592] width 234 height 17
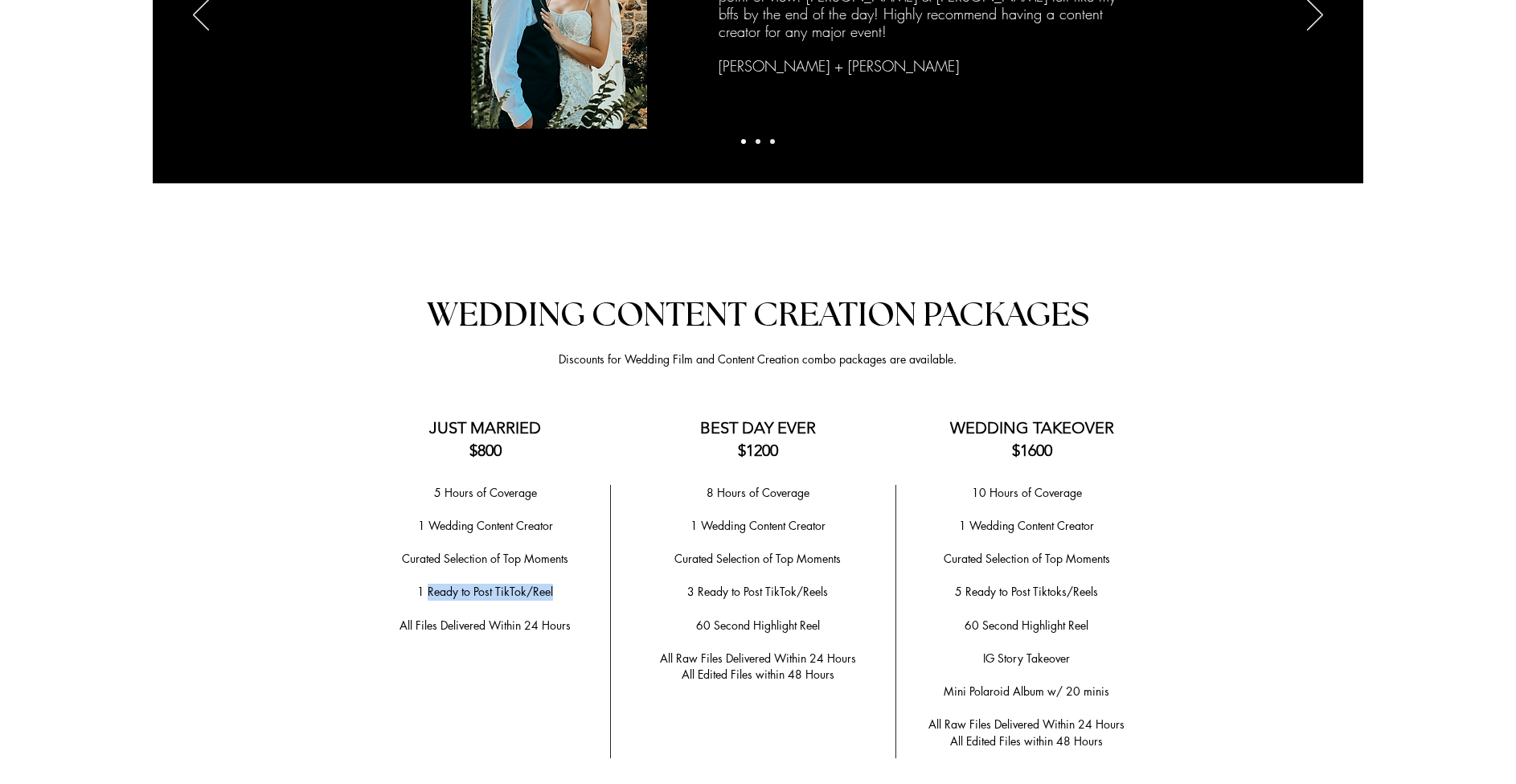
copy span "Ready to Post TikTok/Reel"
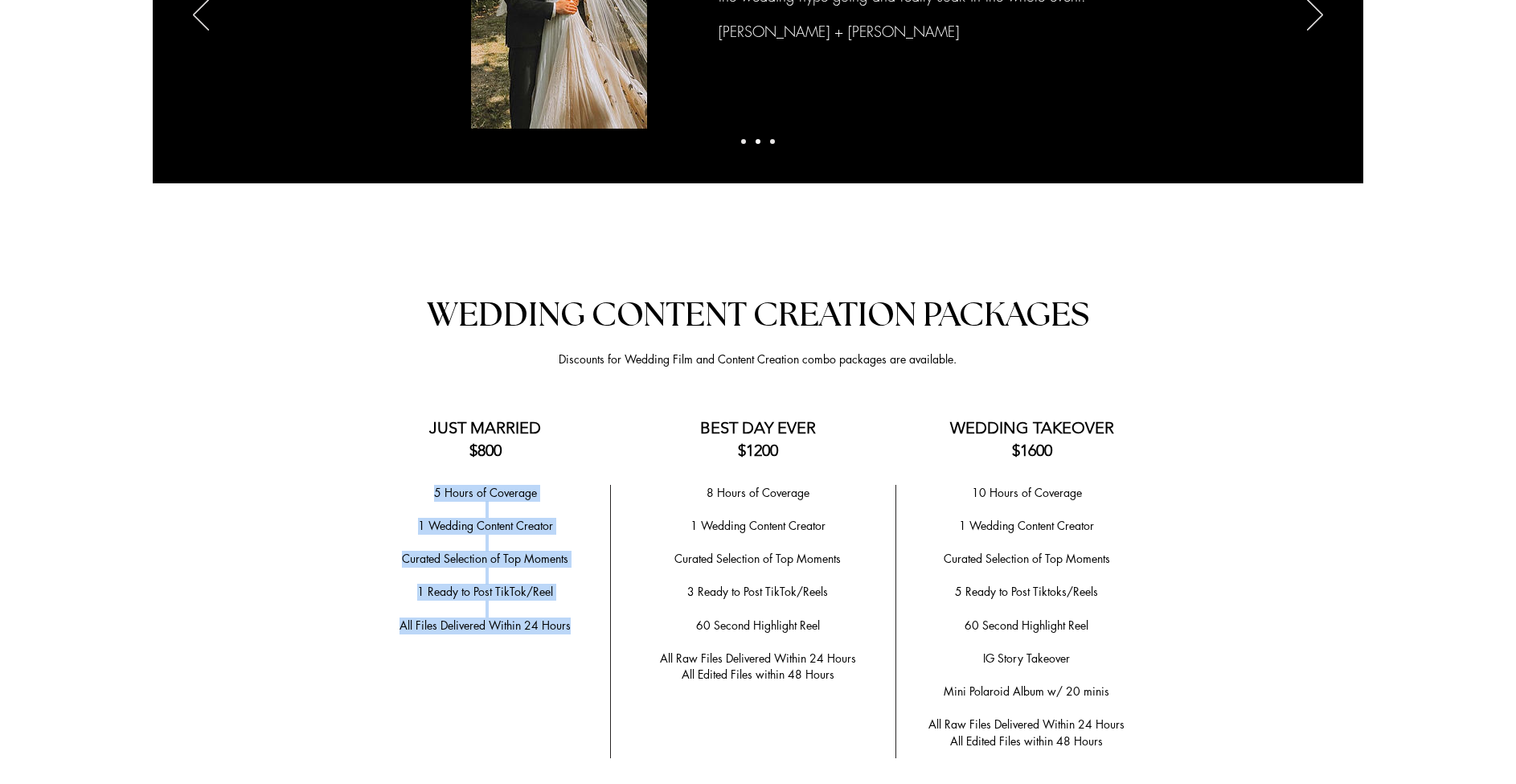
drag, startPoint x: 434, startPoint y: 475, endPoint x: 569, endPoint y: 602, distance: 185.3
click at [569, 602] on div "5 Hours of Coverage ​ 1 Wedding Content Creator ​ ​Curated Selection of Top Mom…" at bounding box center [485, 576] width 234 height 182
copy div "5 Hours of Coverage ​ 1 Wedding Content Creator ​ ​Curated Selection of Top Mom…"
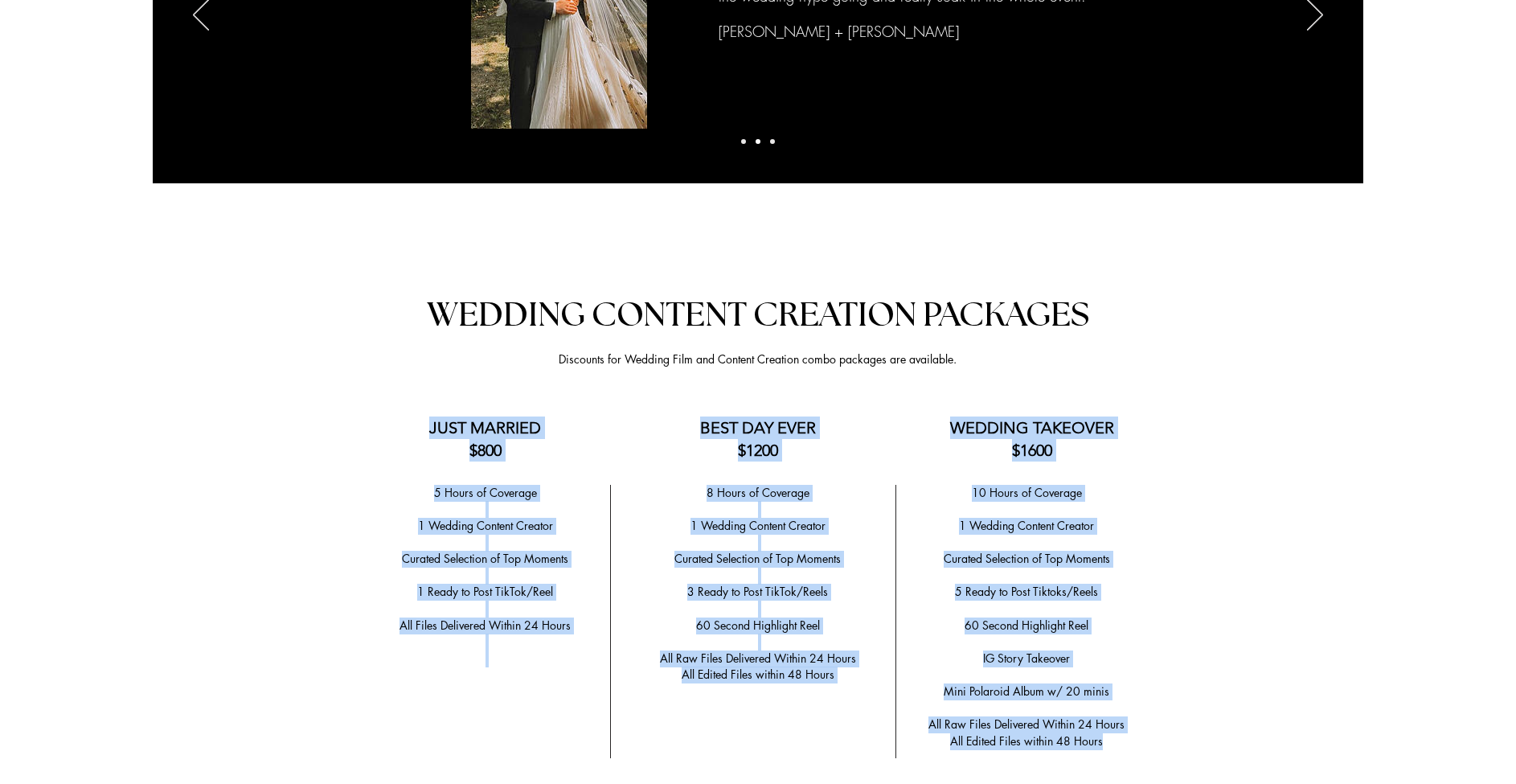
drag, startPoint x: 430, startPoint y: 414, endPoint x: 1134, endPoint y: 713, distance: 764.9
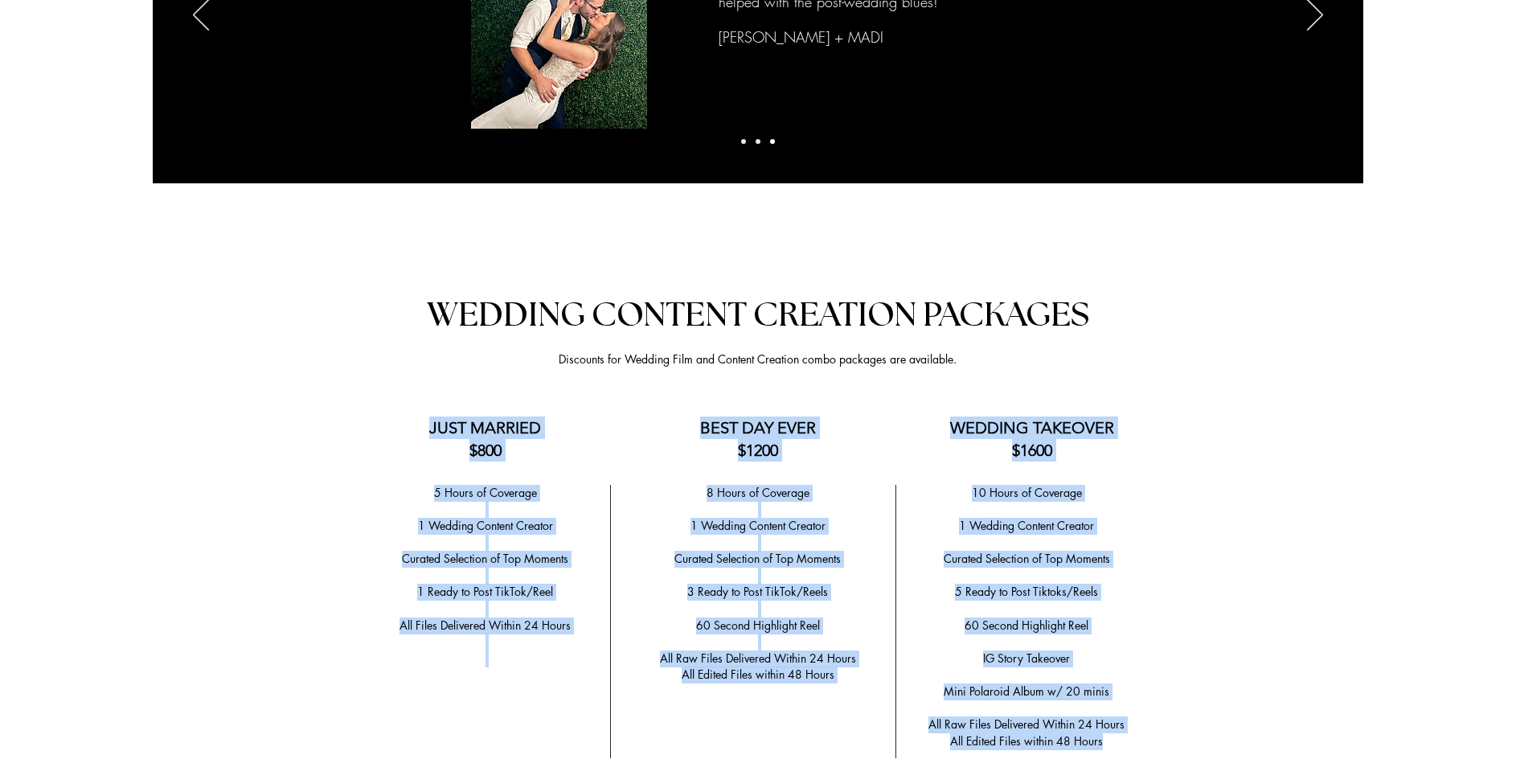
copy div "JUST MARRIED $800 BEST DAY EVER $1200 WEDDING TAKEOVER $1600 5 Hours of Coverag…"
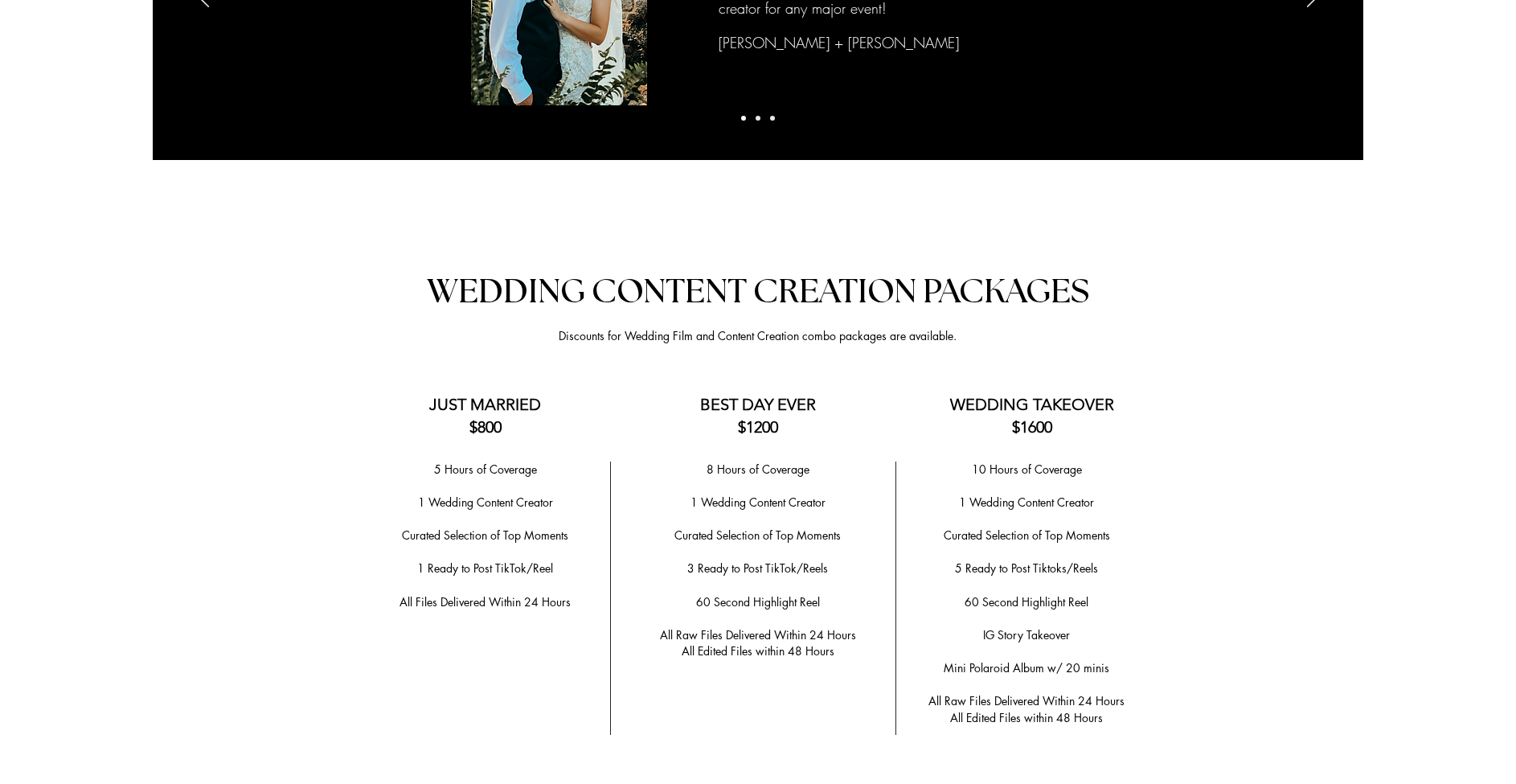
click at [1242, 597] on div at bounding box center [758, 792] width 1516 height 1144
drag, startPoint x: 1082, startPoint y: 603, endPoint x: 987, endPoint y: 616, distance: 95.9
click at [987, 627] on p "IG Story Takeover" at bounding box center [1026, 635] width 241 height 17
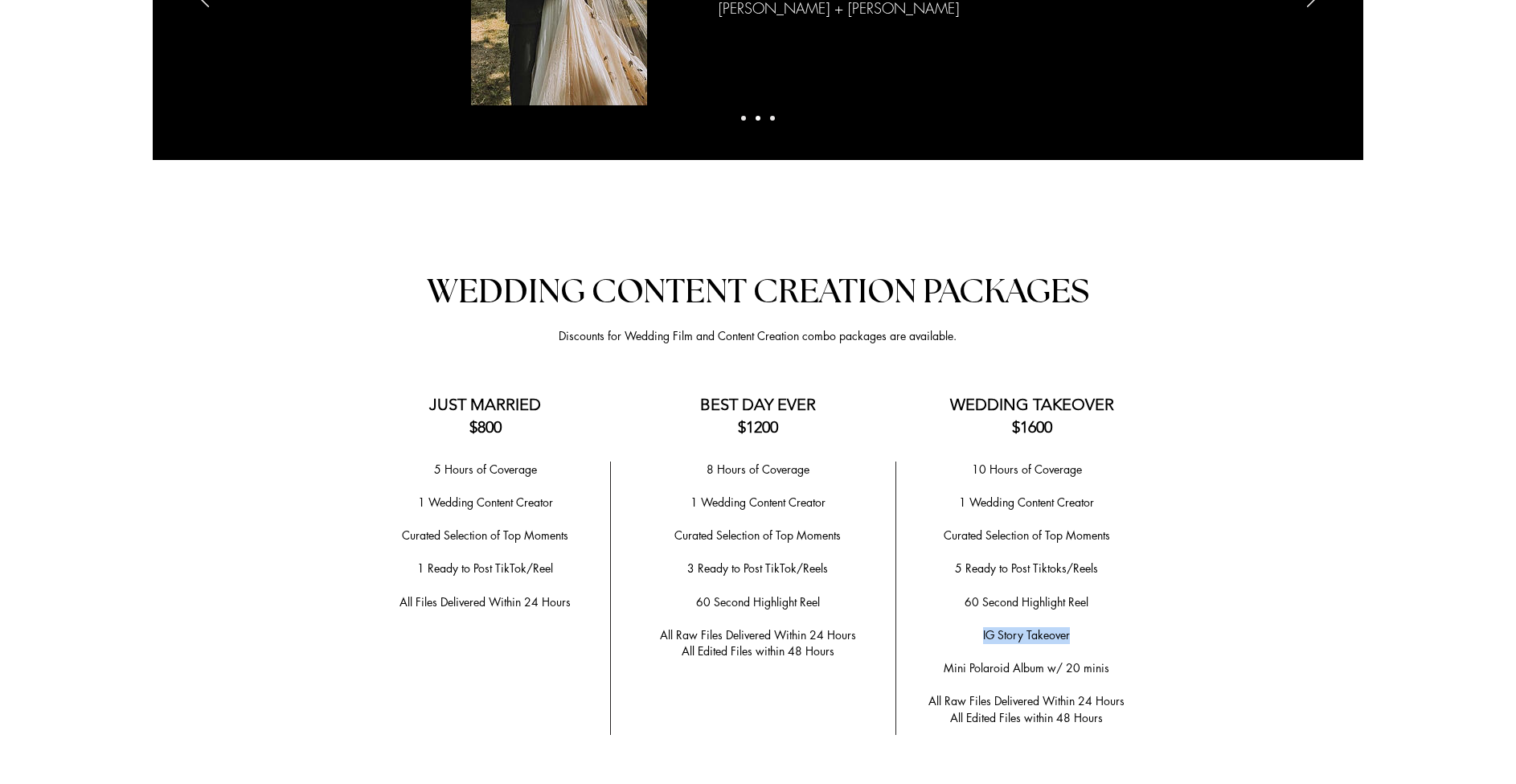
drag, startPoint x: 967, startPoint y: 613, endPoint x: 1104, endPoint y: 612, distance: 137.0
click at [1104, 627] on p "IG Story Takeover" at bounding box center [1026, 635] width 241 height 17
copy span "IG Story Takeover"
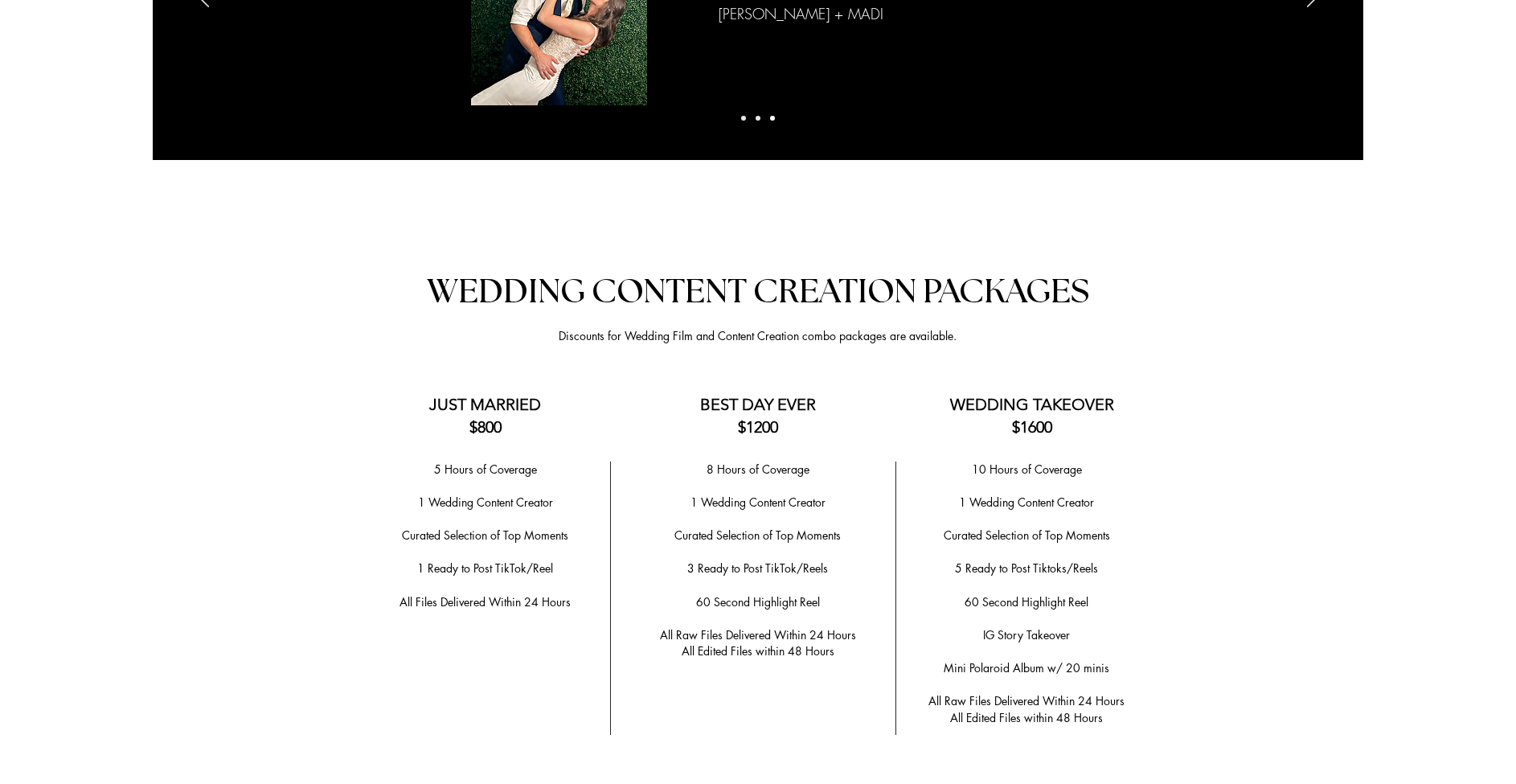
click at [1199, 492] on div at bounding box center [758, 792] width 1516 height 1144
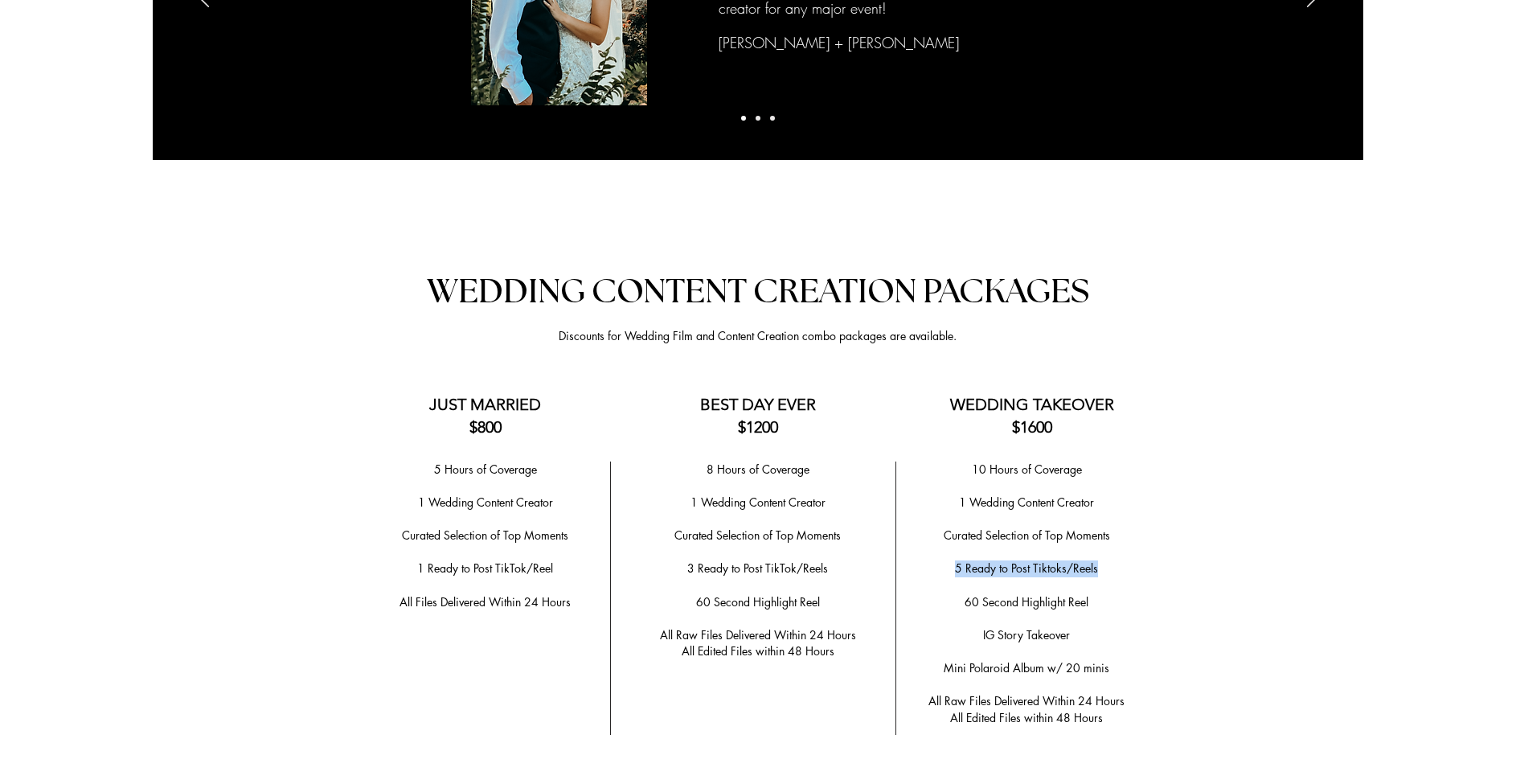
drag, startPoint x: 1108, startPoint y: 545, endPoint x: 954, endPoint y: 552, distance: 154.2
click at [954, 560] on p "5 Ready to Post Tiktoks/Reels" at bounding box center [1026, 569] width 241 height 17
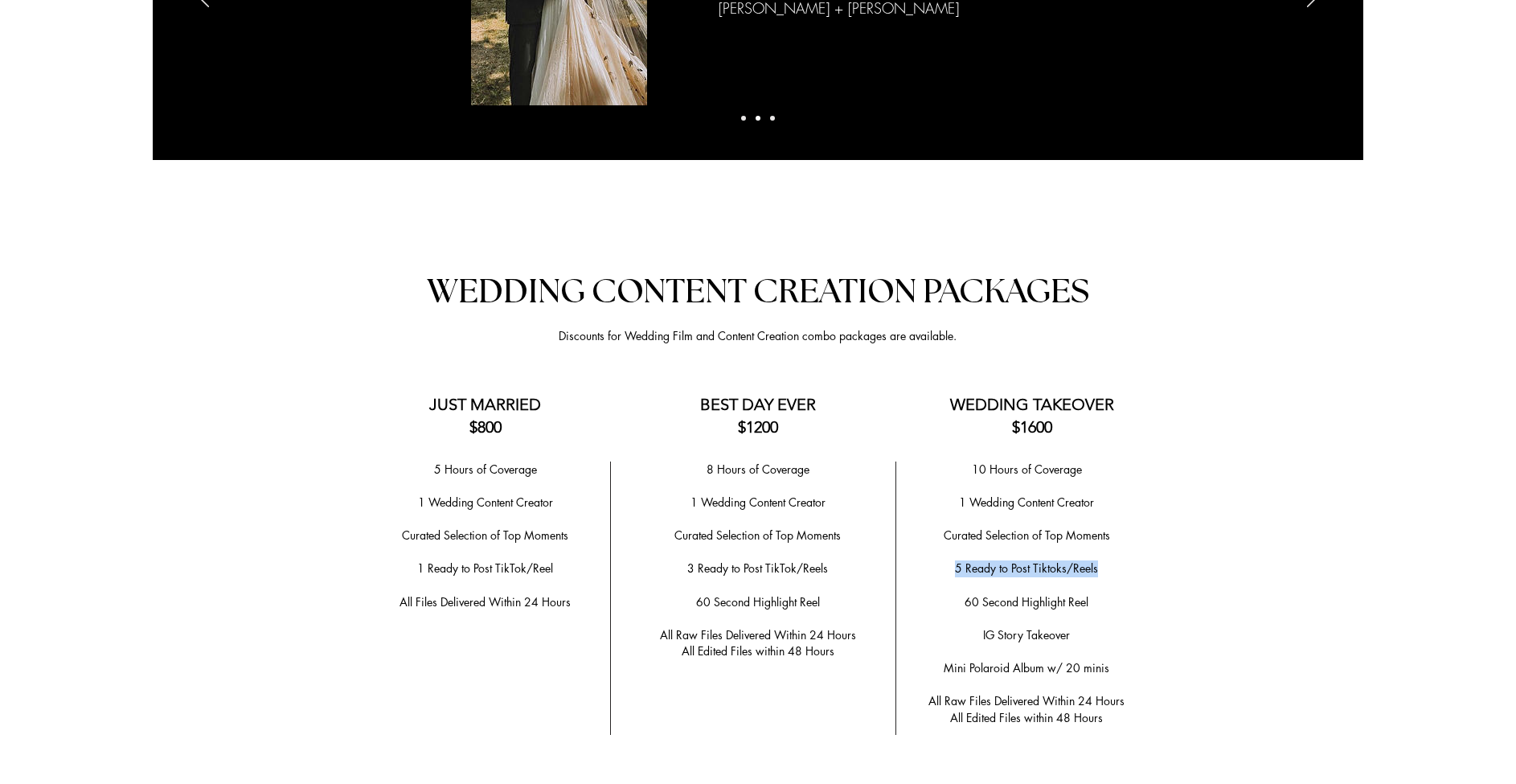
copy span "5 Ready to Post Tiktoks/Reels"
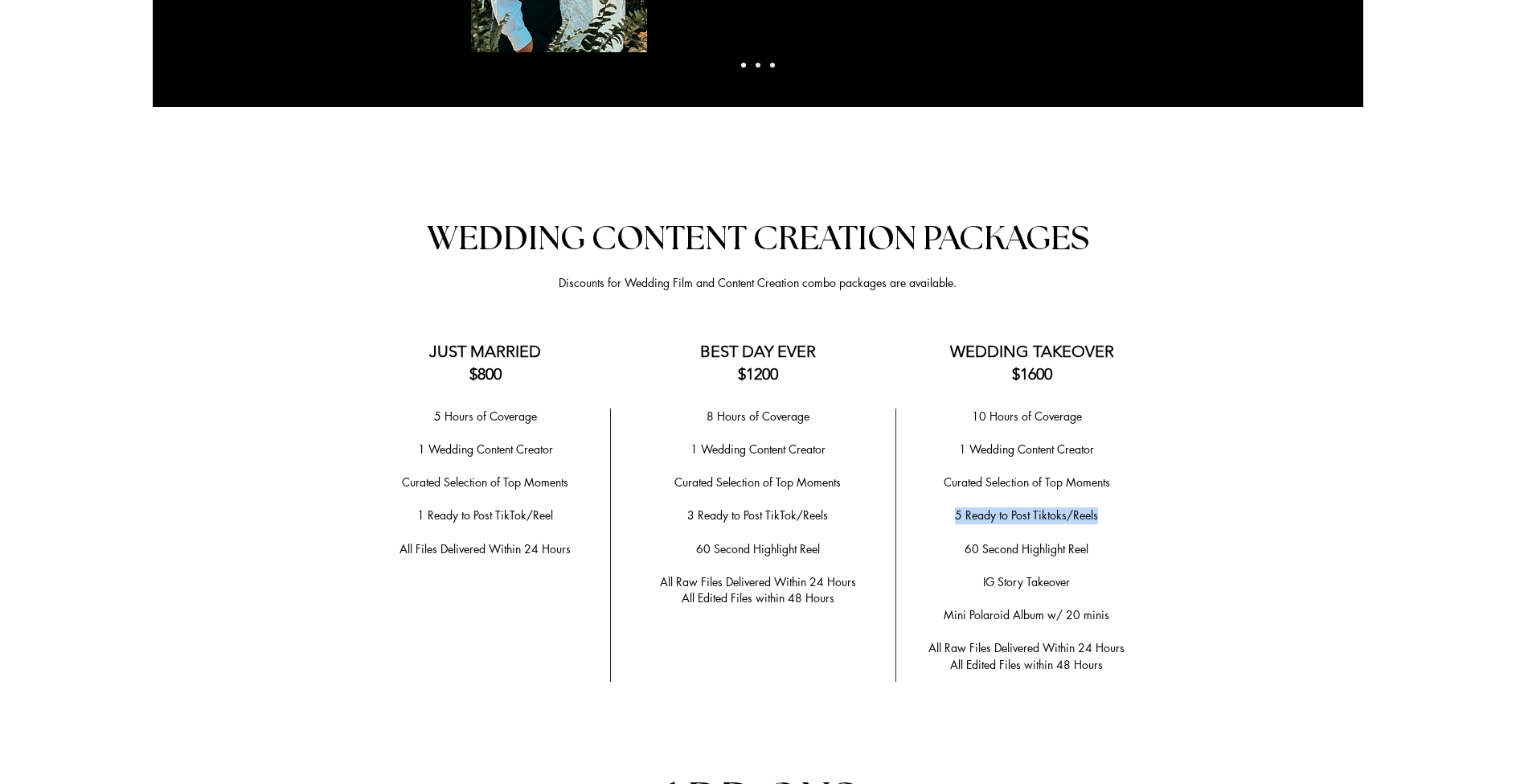
scroll to position [3009, 0]
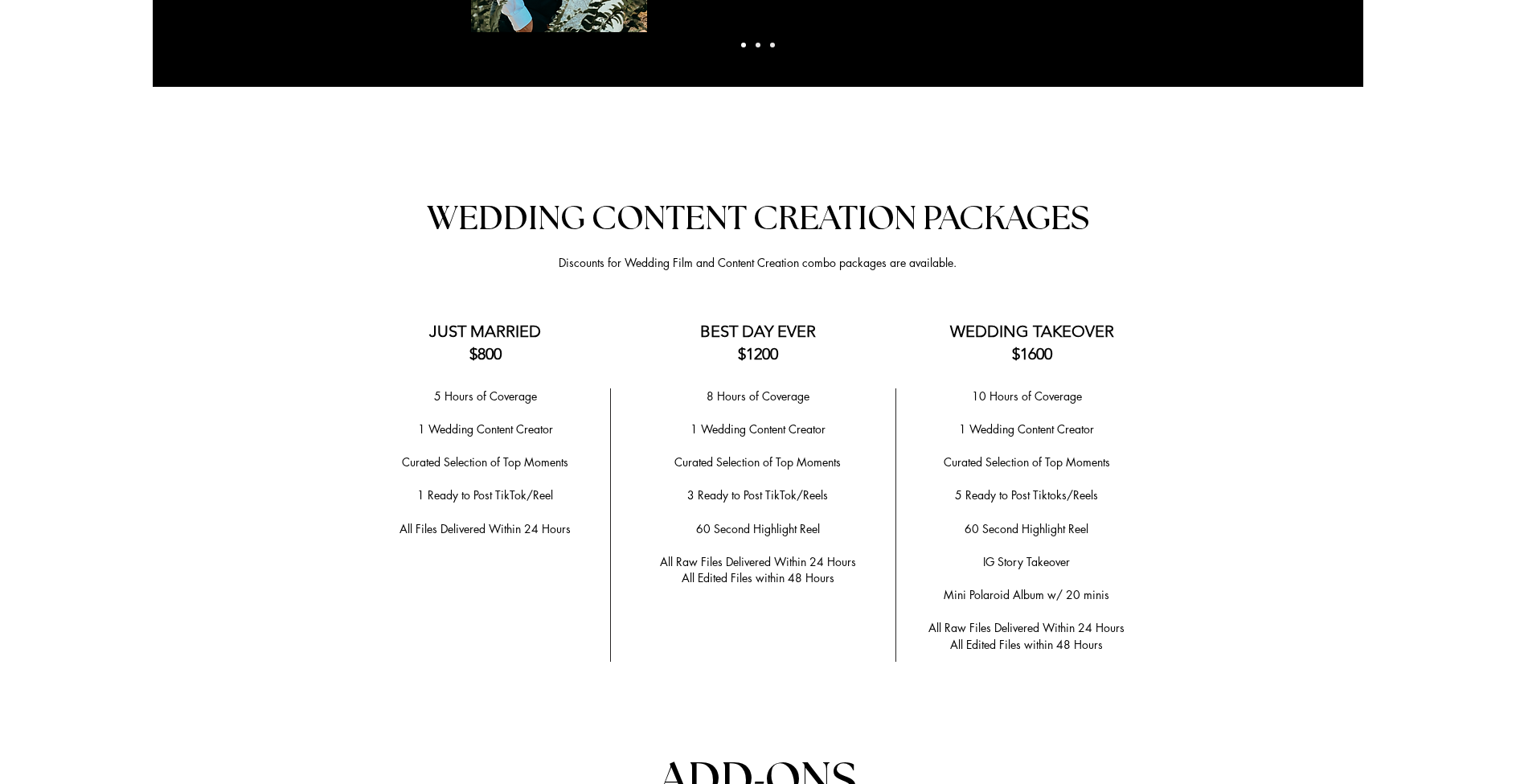
click at [1170, 442] on div at bounding box center [758, 718] width 1516 height 1144
